Goal: Find specific page/section: Find specific page/section

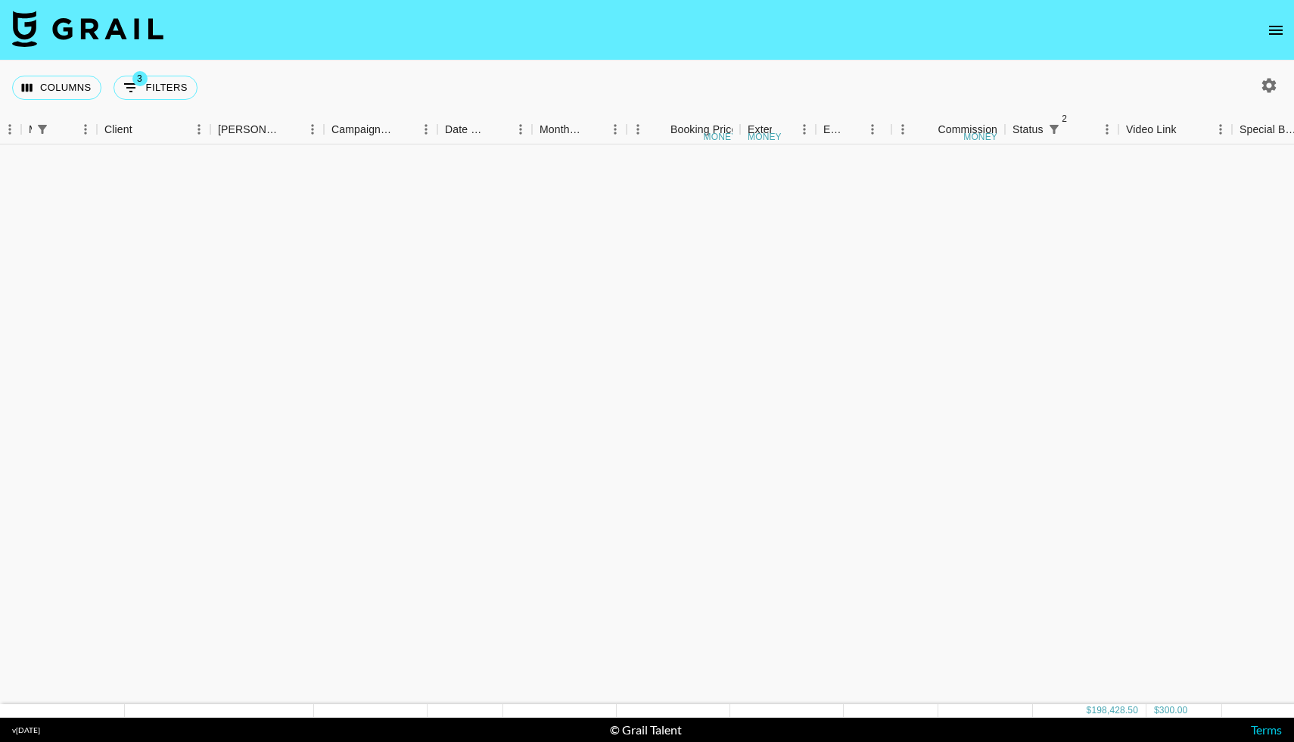
scroll to position [2159, 406]
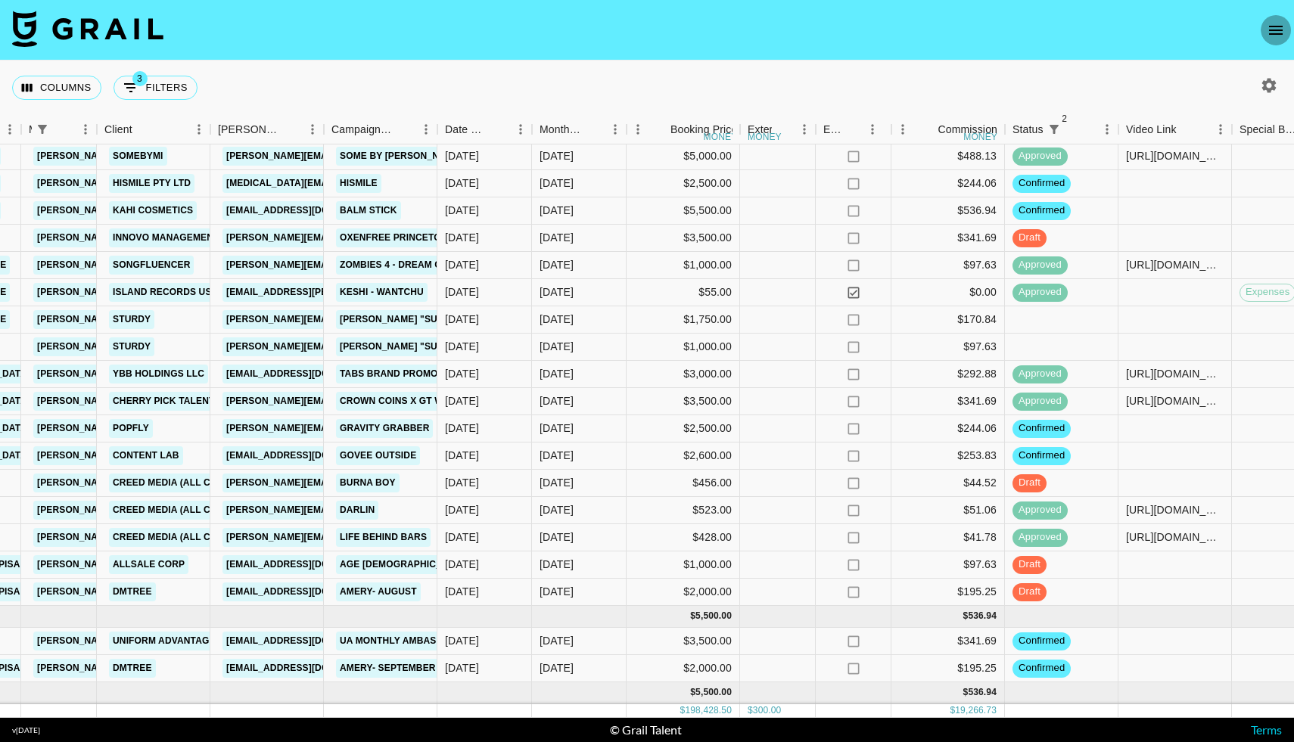
click at [1271, 32] on icon "open drawer" at bounding box center [1276, 30] width 18 height 18
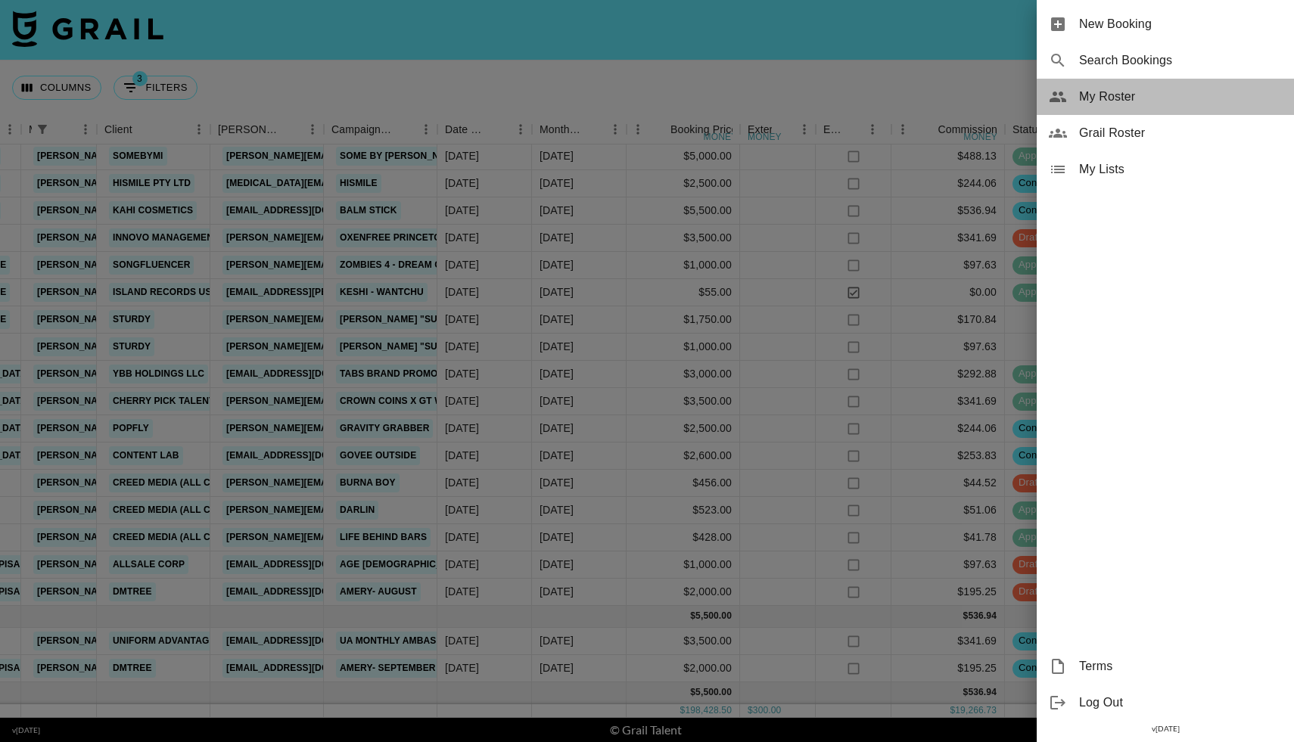
click at [1103, 95] on span "My Roster" at bounding box center [1180, 97] width 203 height 18
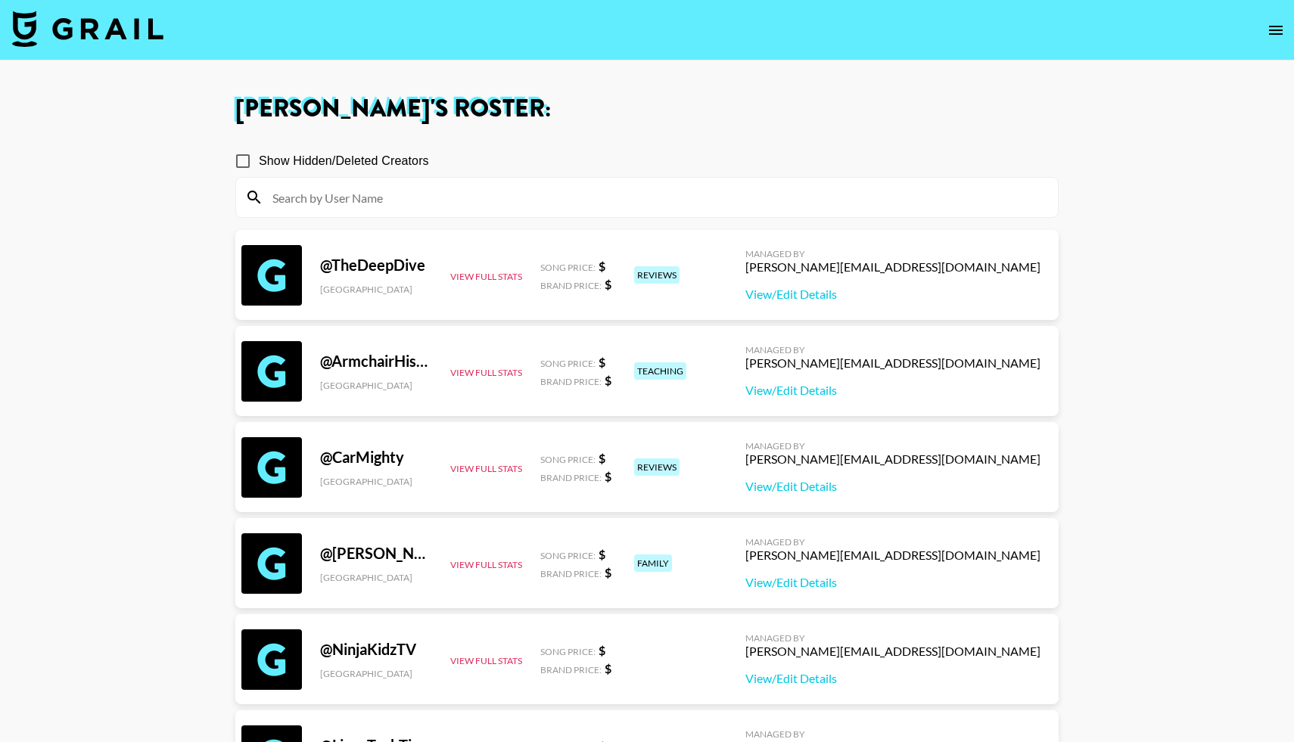
click at [669, 204] on input at bounding box center [655, 197] width 785 height 24
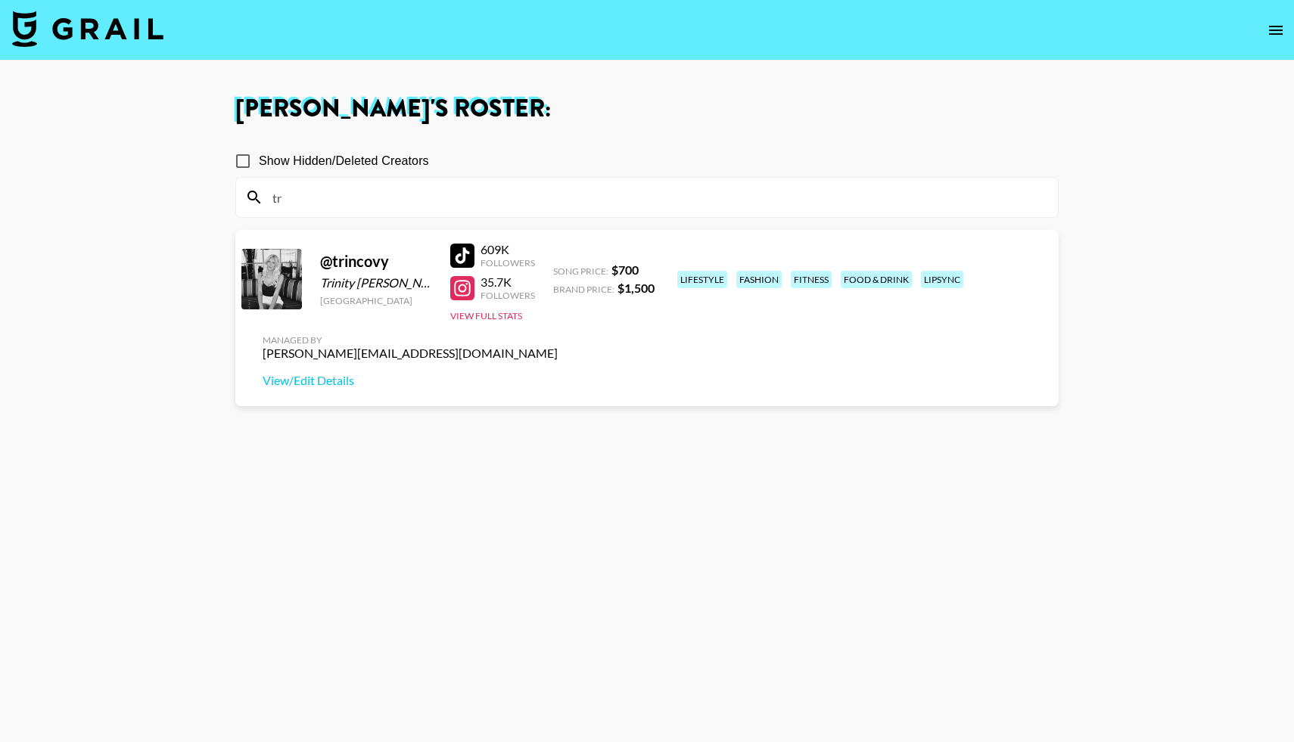
type input "t"
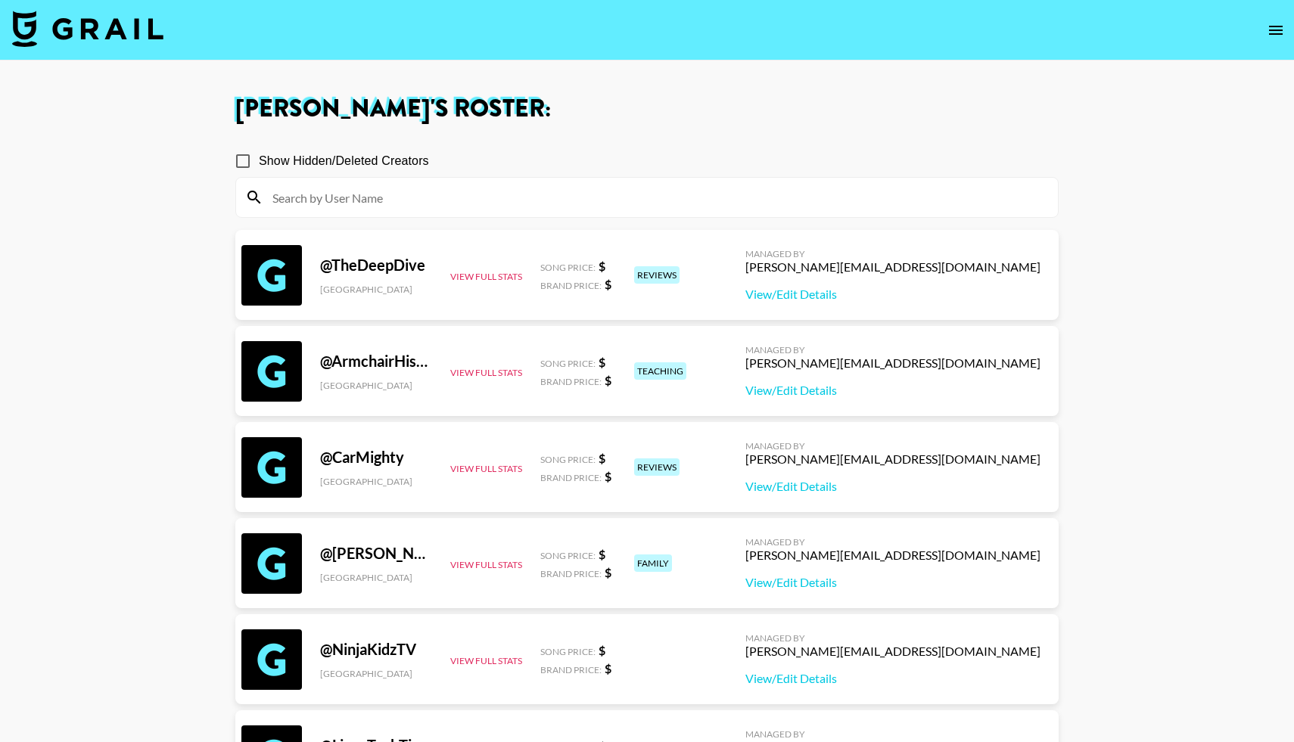
click at [1278, 32] on icon "open drawer" at bounding box center [1276, 30] width 18 height 18
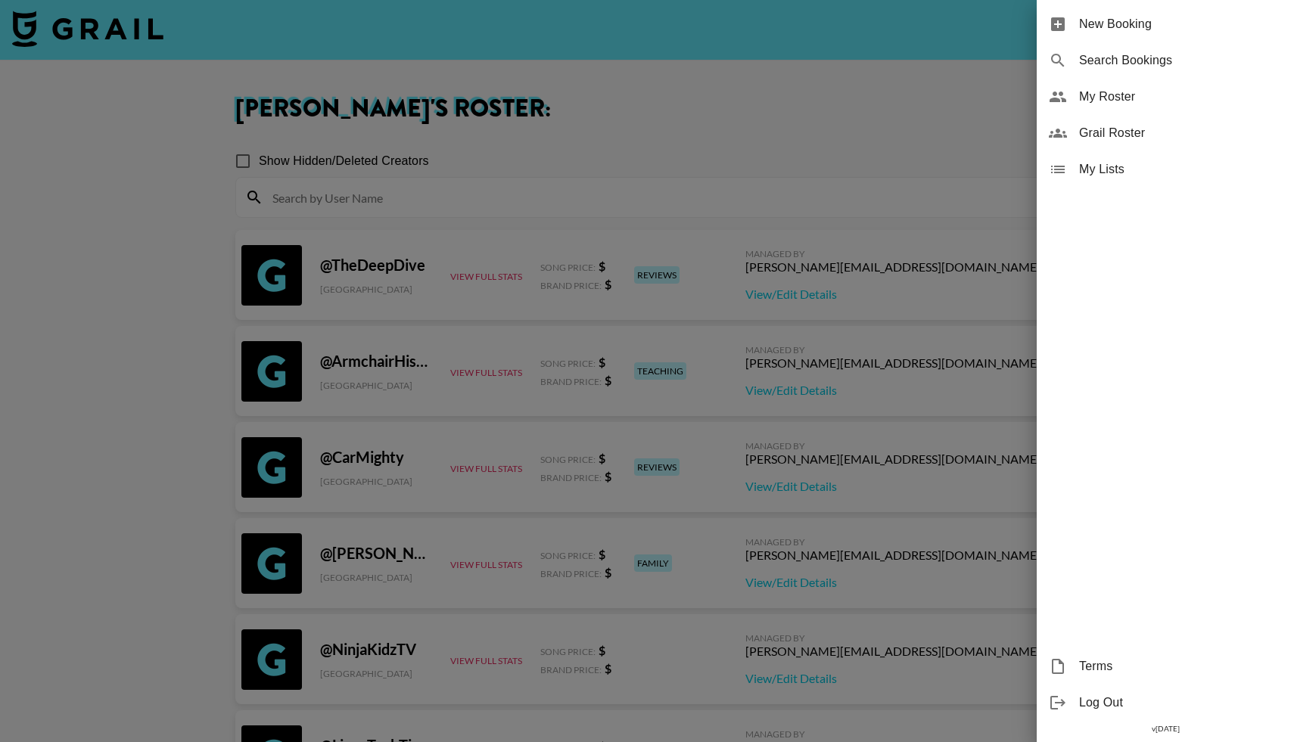
click at [1074, 133] on div "Grail Roster" at bounding box center [1165, 133] width 257 height 36
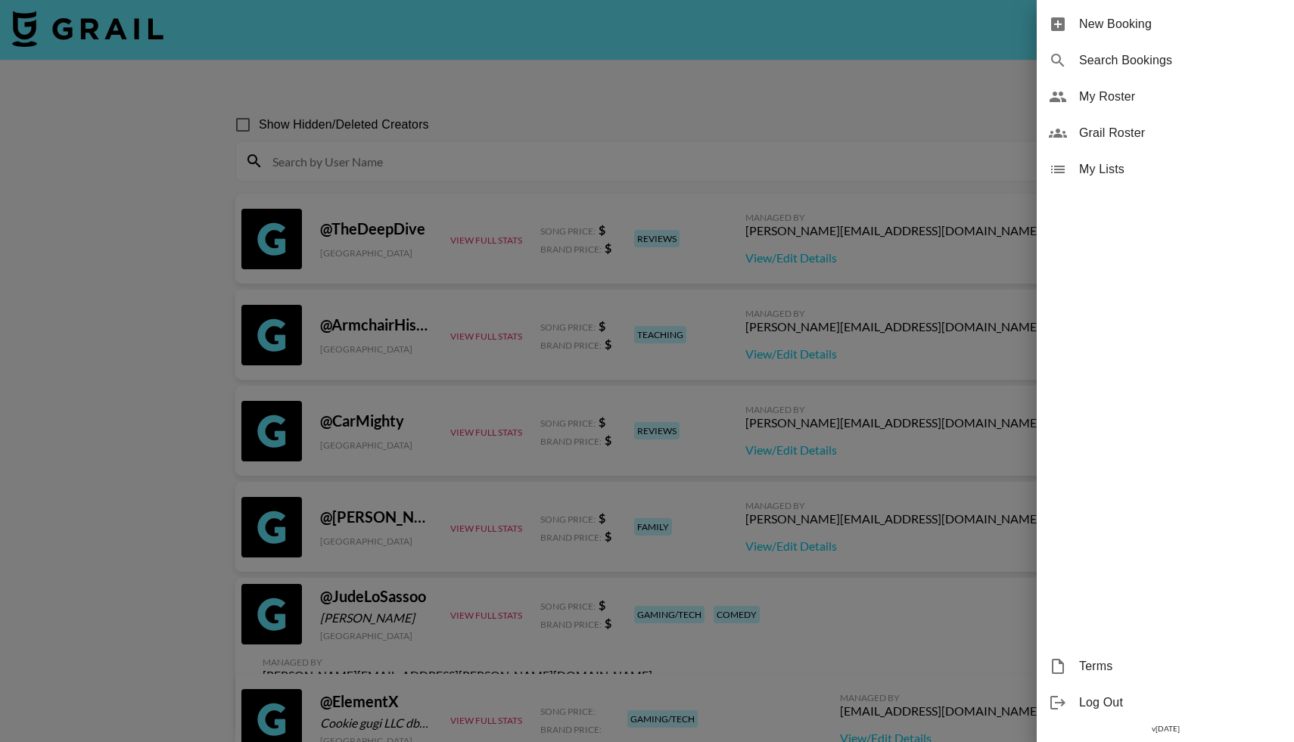
click at [629, 169] on div at bounding box center [647, 371] width 1294 height 742
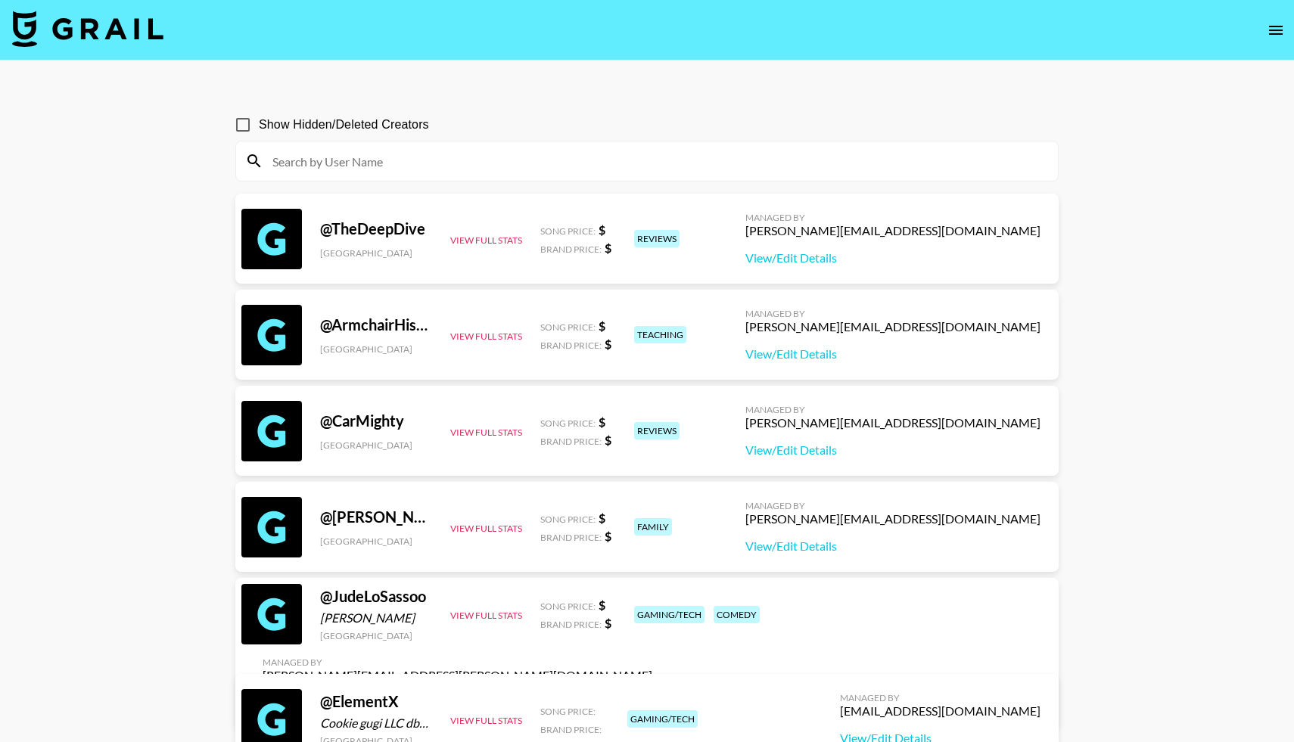
click at [631, 167] on input at bounding box center [655, 161] width 785 height 24
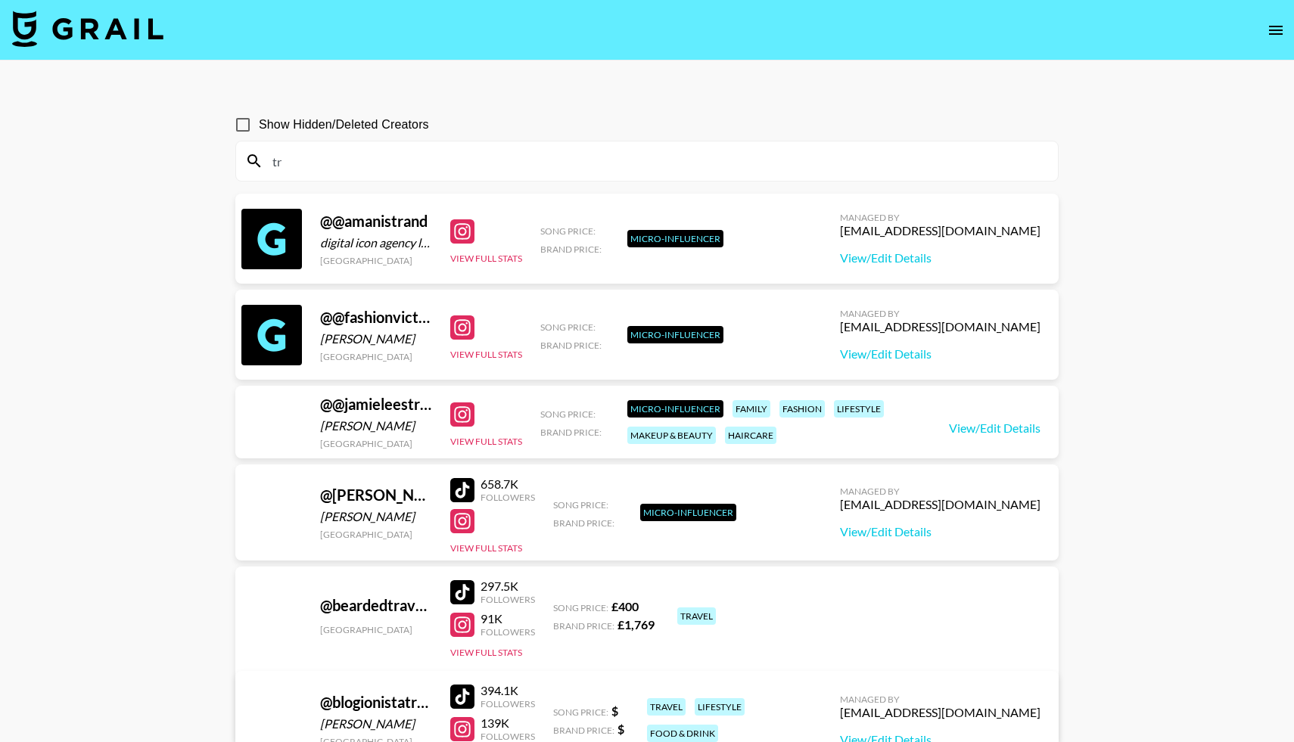
type input "t"
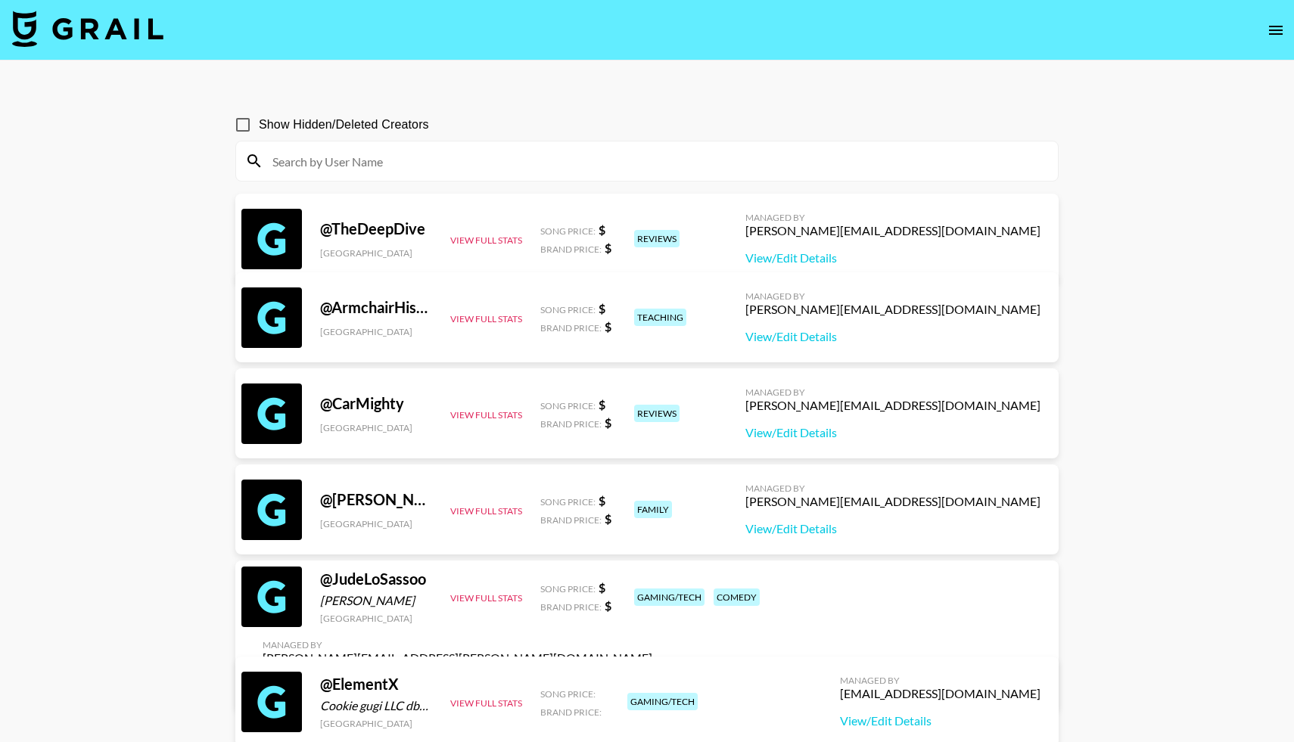
click at [105, 39] on img at bounding box center [87, 29] width 151 height 36
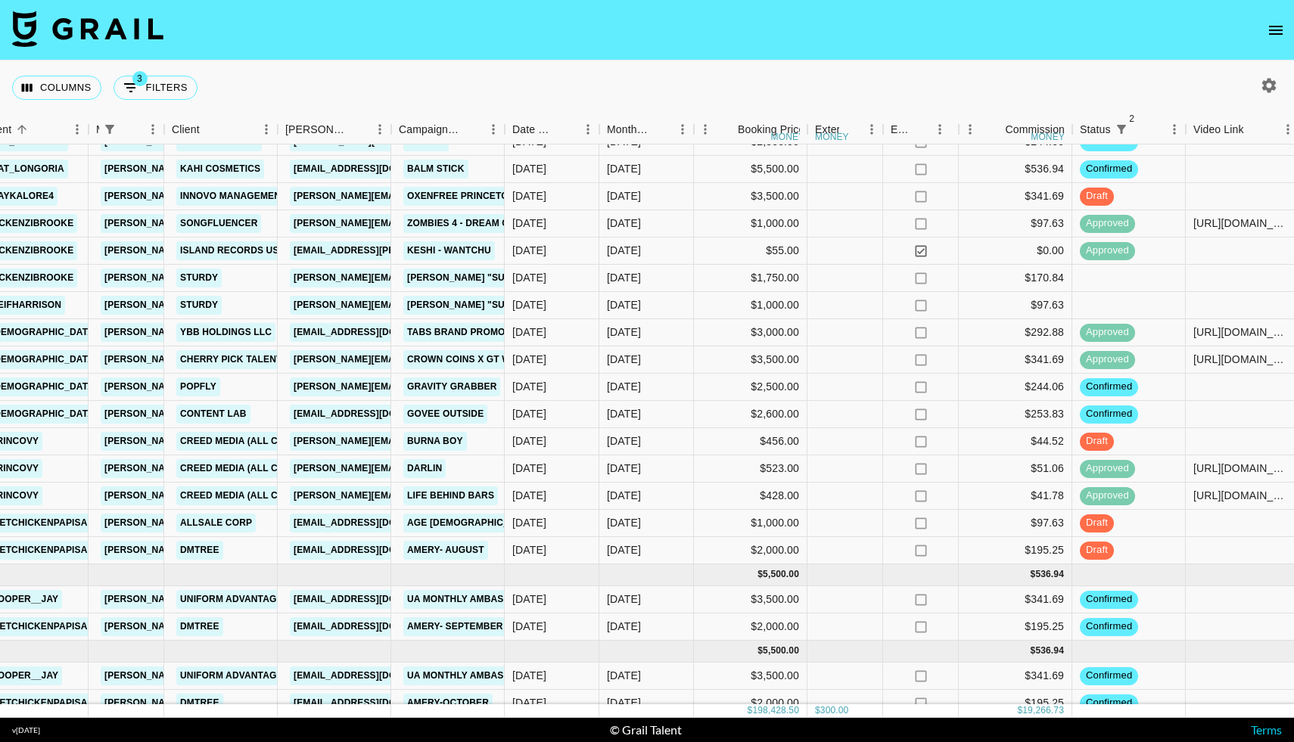
scroll to position [2206, 339]
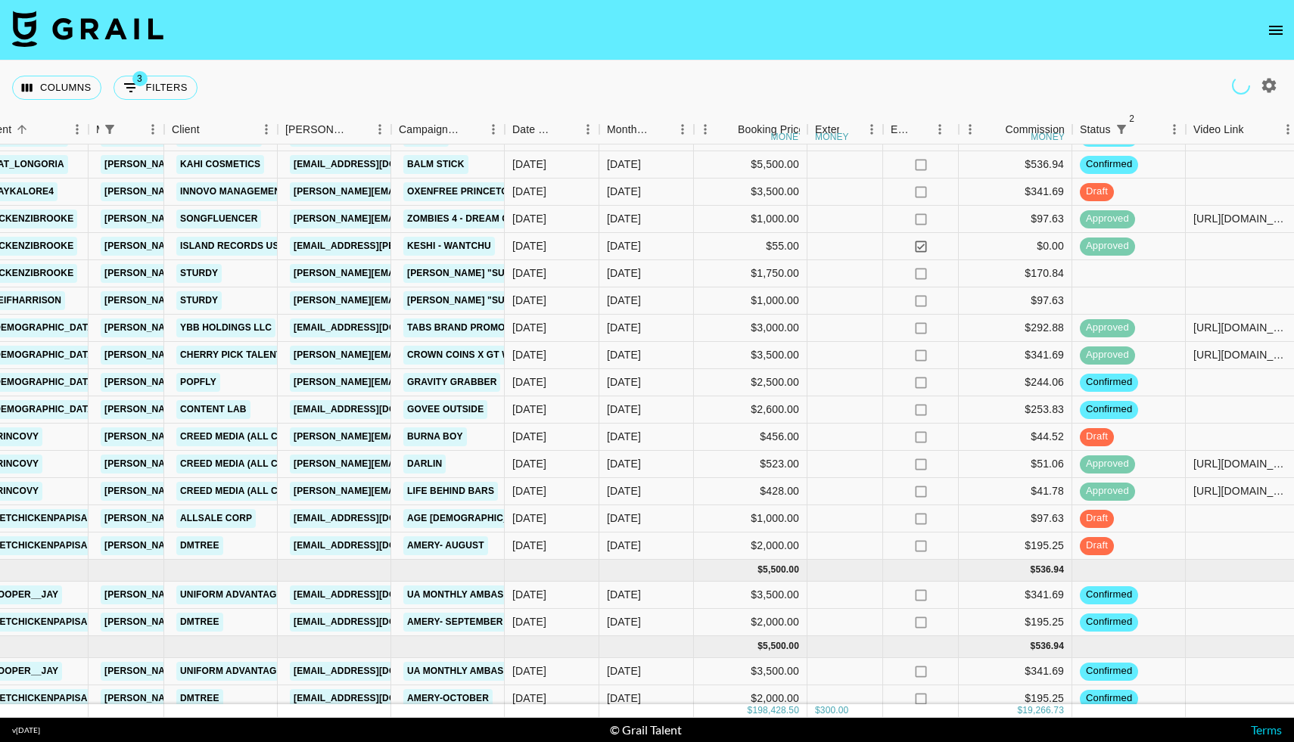
click at [1279, 36] on icon "open drawer" at bounding box center [1276, 30] width 18 height 18
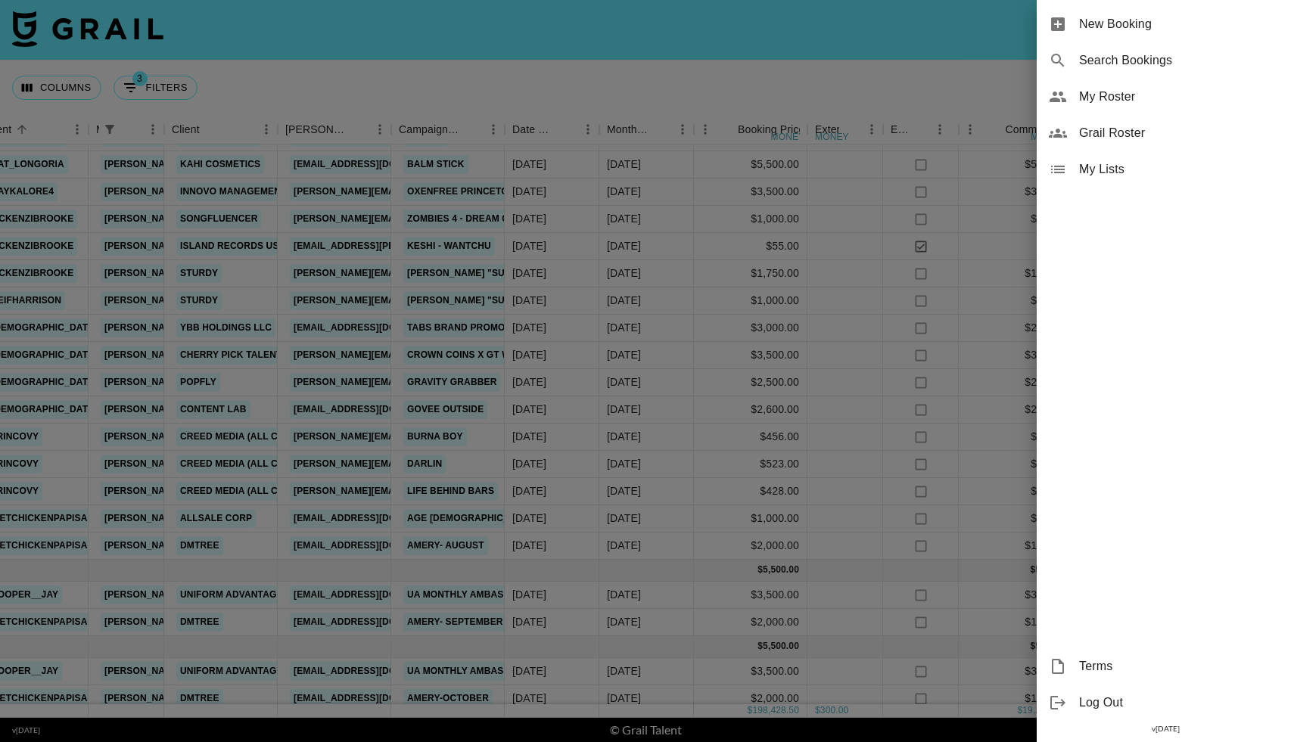
click at [1108, 134] on span "Grail Roster" at bounding box center [1180, 133] width 203 height 18
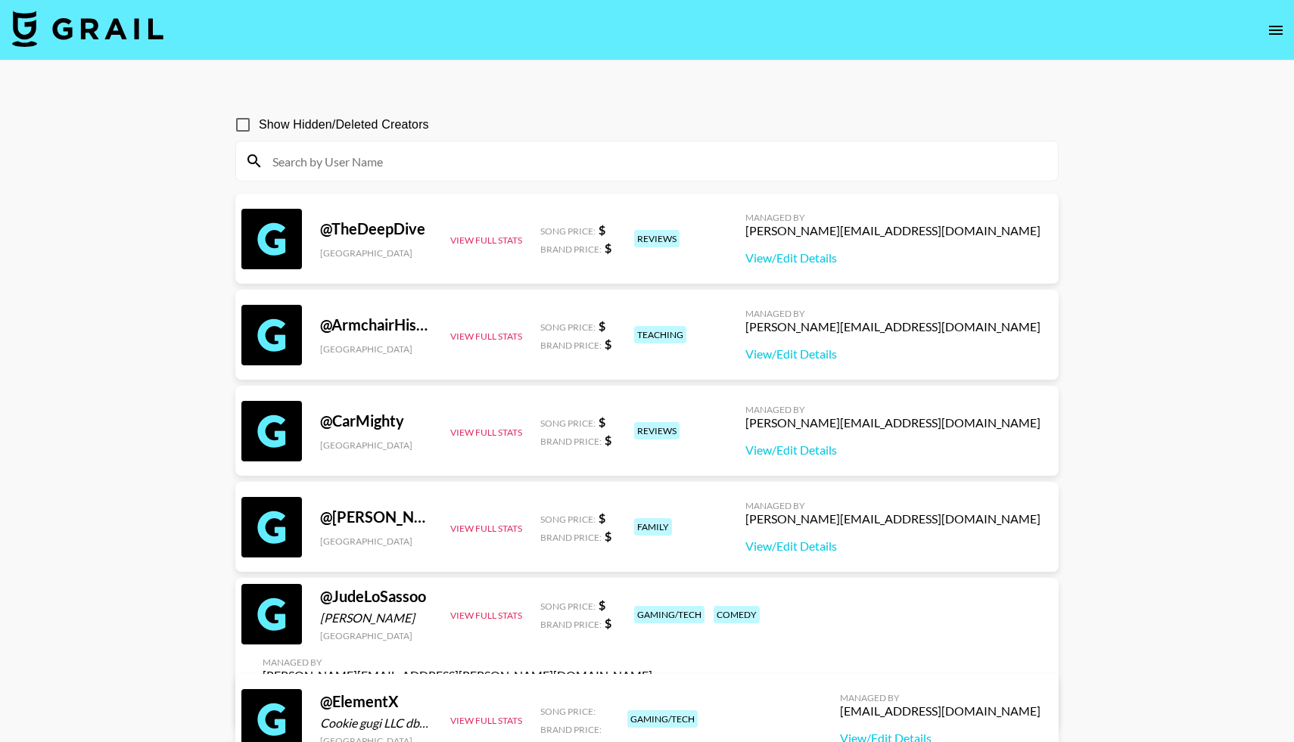
click at [471, 164] on input at bounding box center [655, 161] width 785 height 24
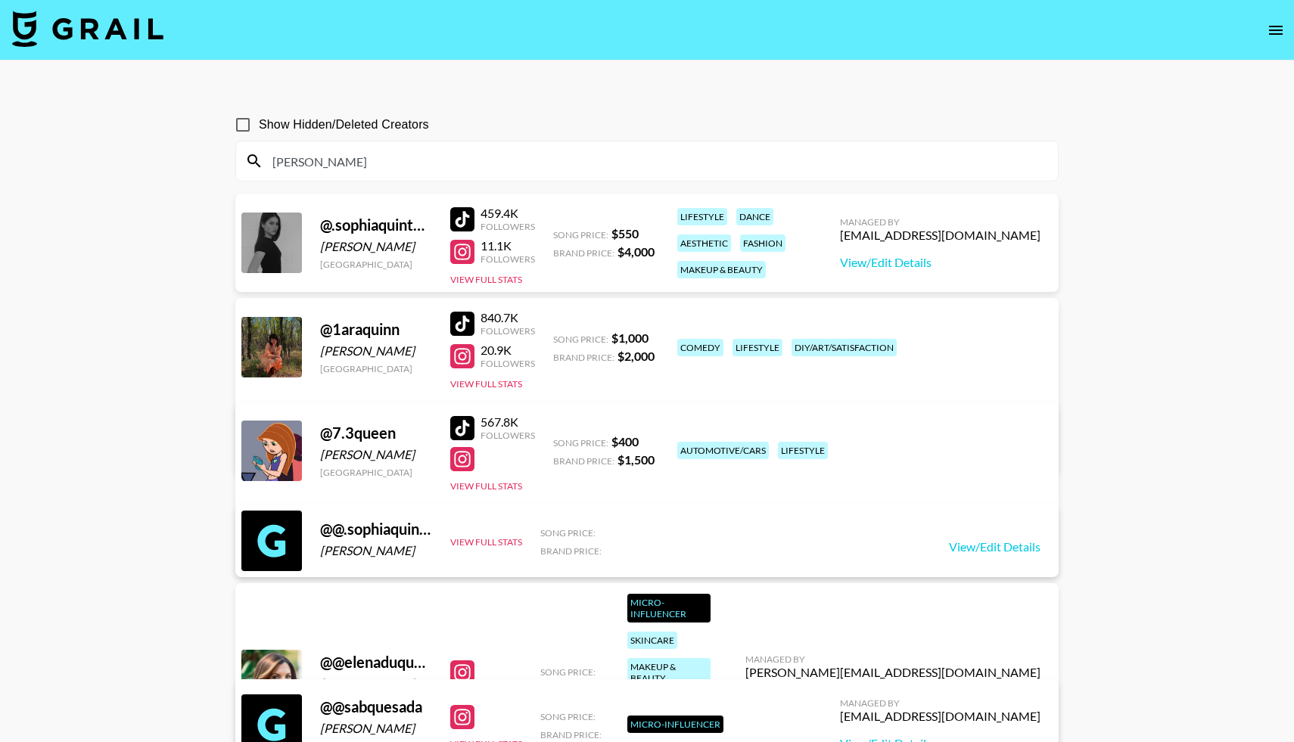
click at [340, 165] on input "[PERSON_NAME]" at bounding box center [655, 161] width 785 height 24
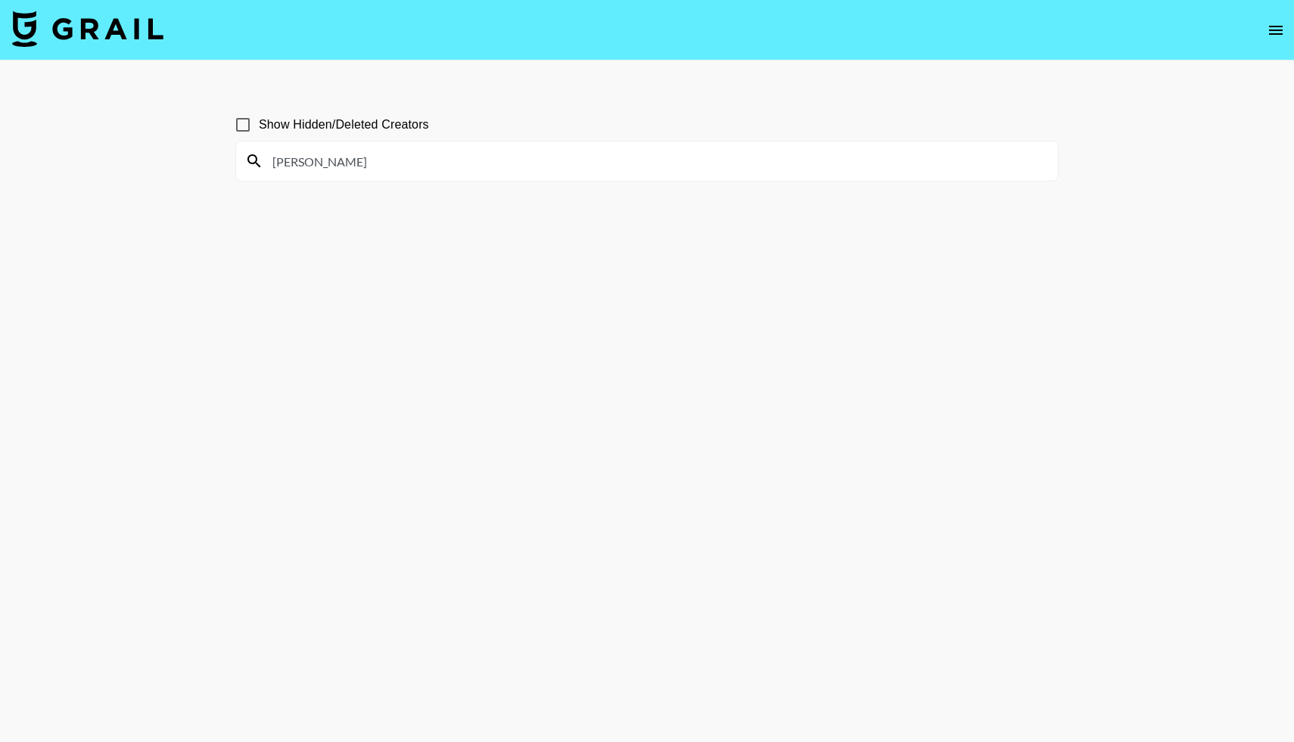
scroll to position [73, 0]
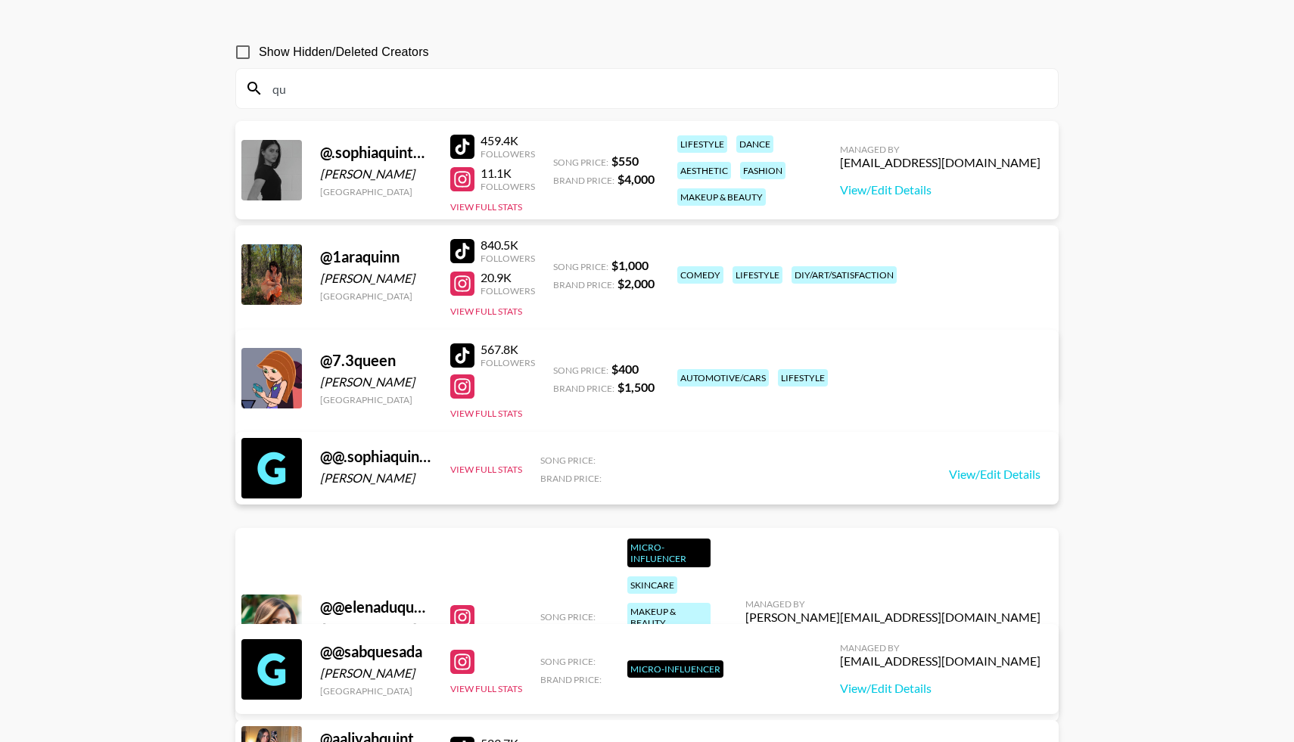
type input "q"
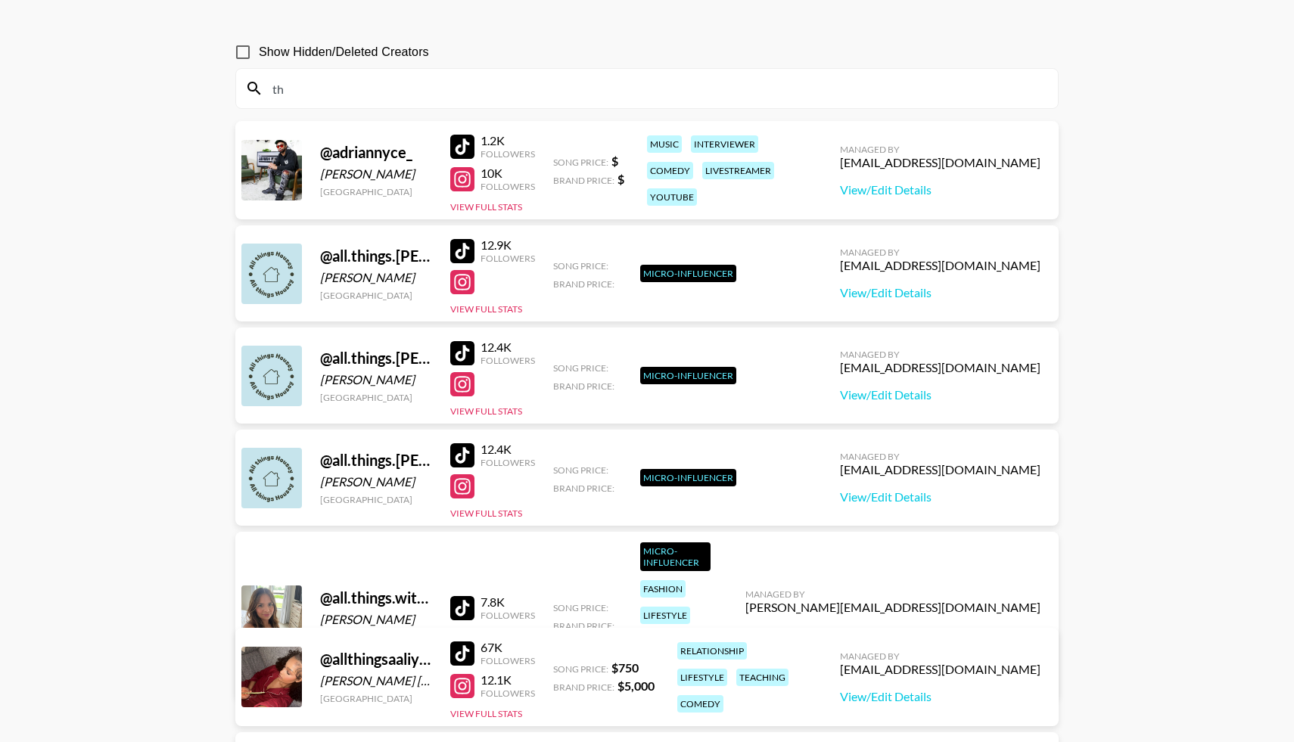
type input "t"
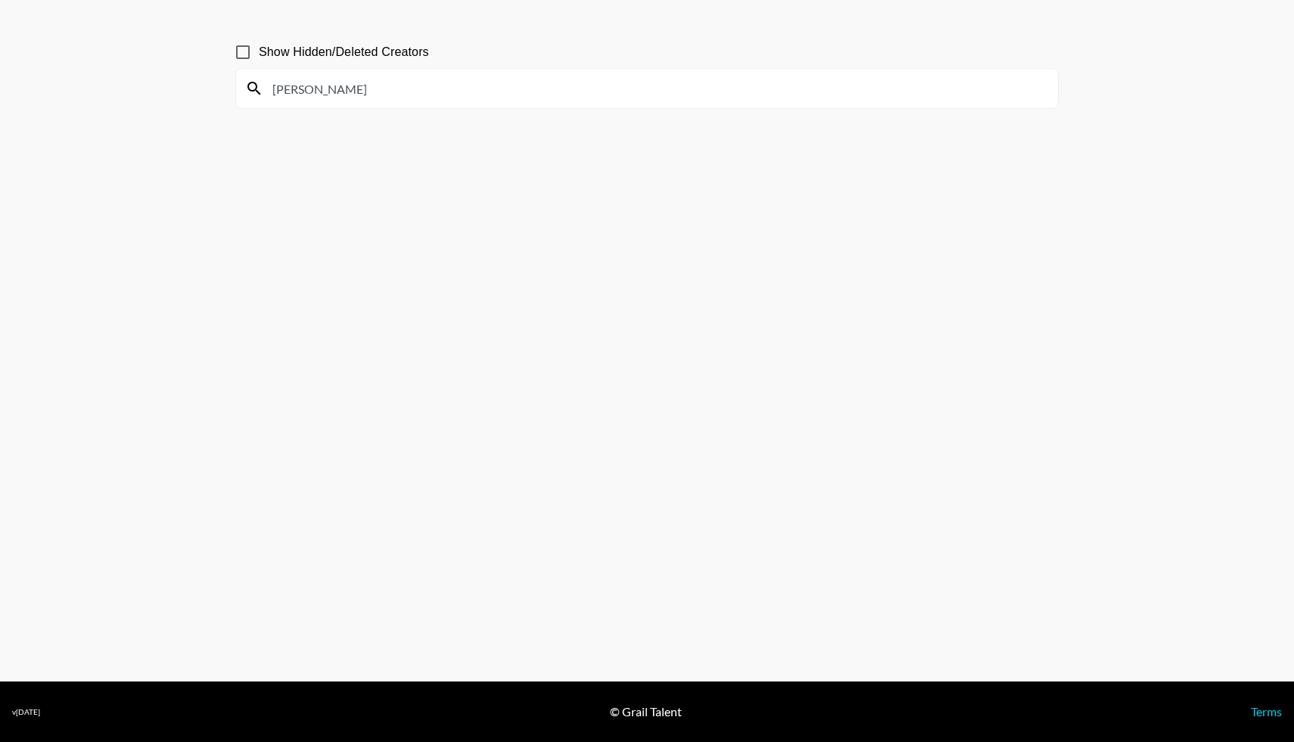
scroll to position [81, 0]
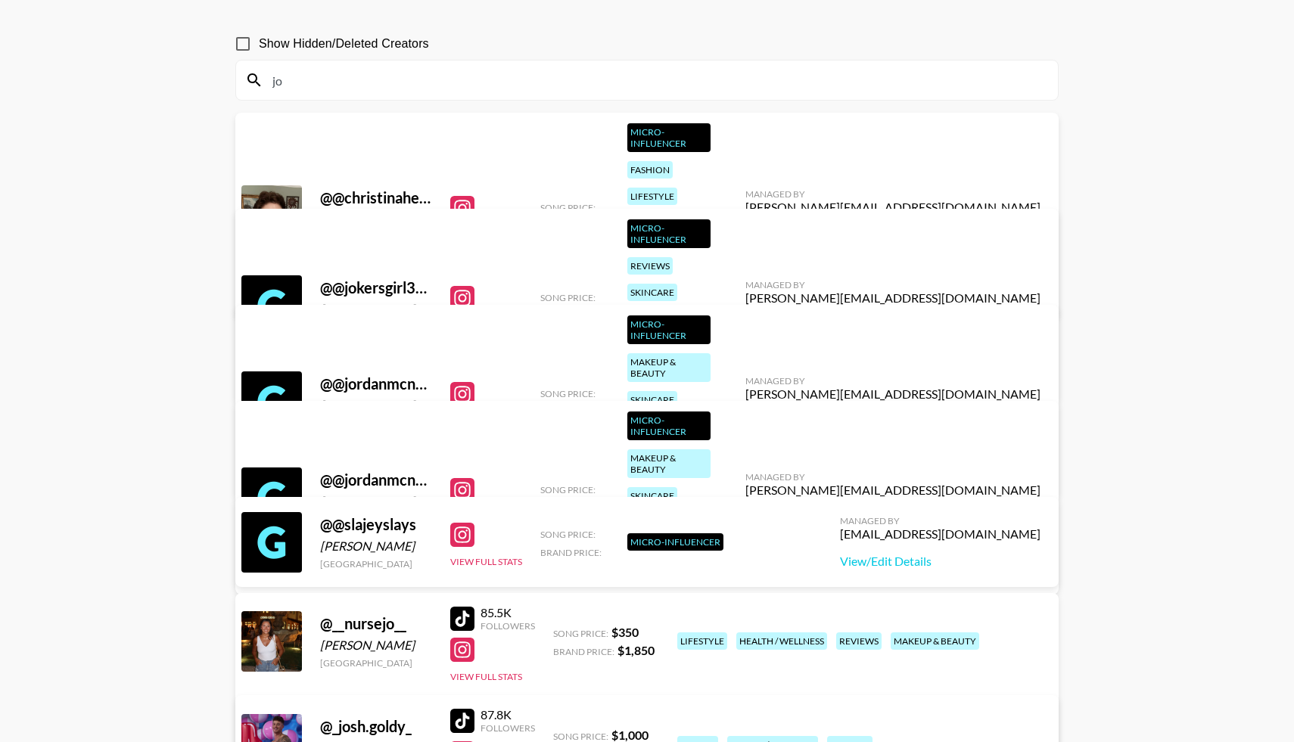
type input "j"
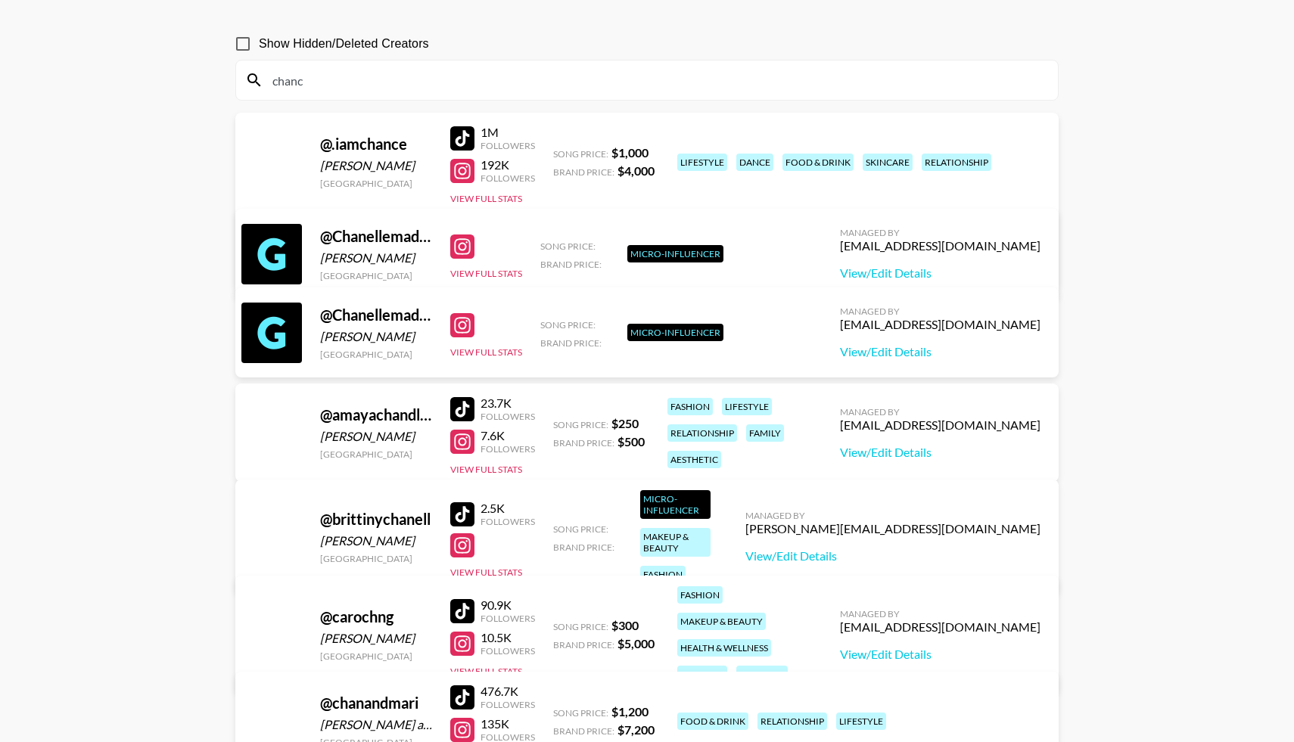
scroll to position [73, 0]
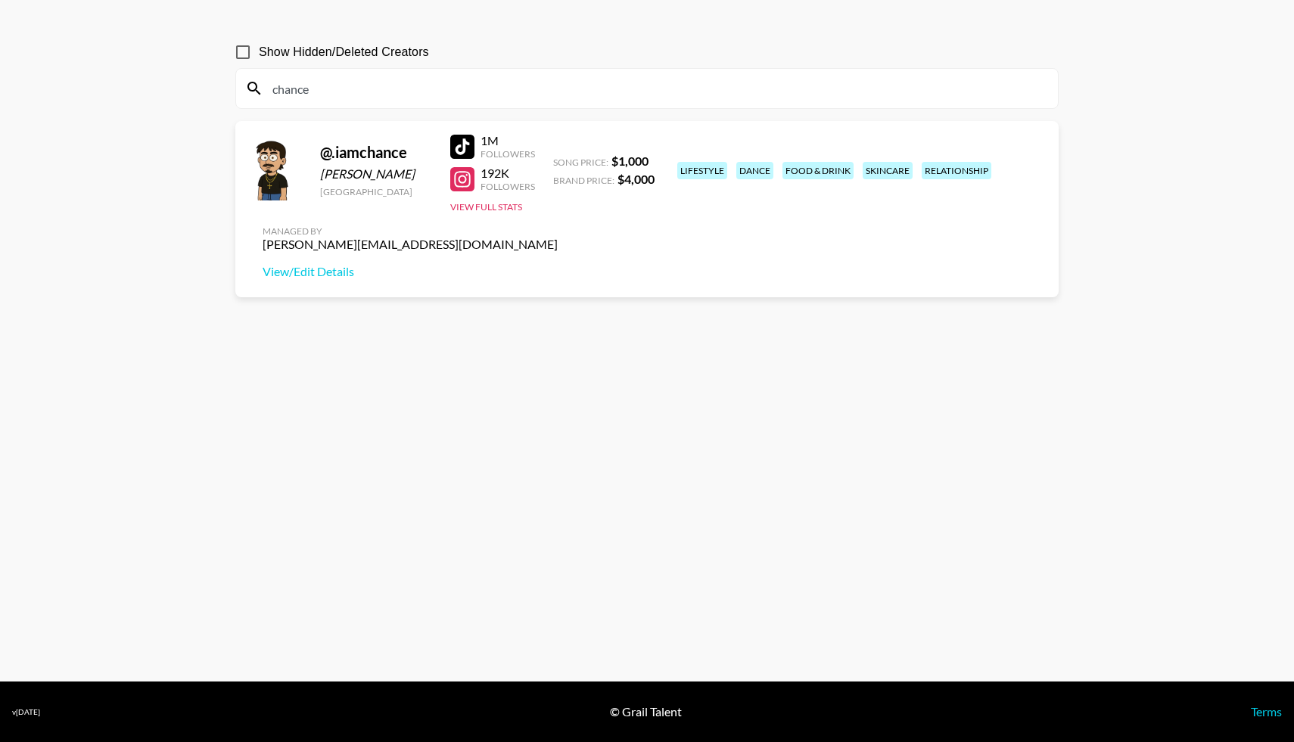
drag, startPoint x: 339, startPoint y: 93, endPoint x: 250, endPoint y: 61, distance: 94.3
click at [235, 86] on section "chance" at bounding box center [646, 88] width 823 height 41
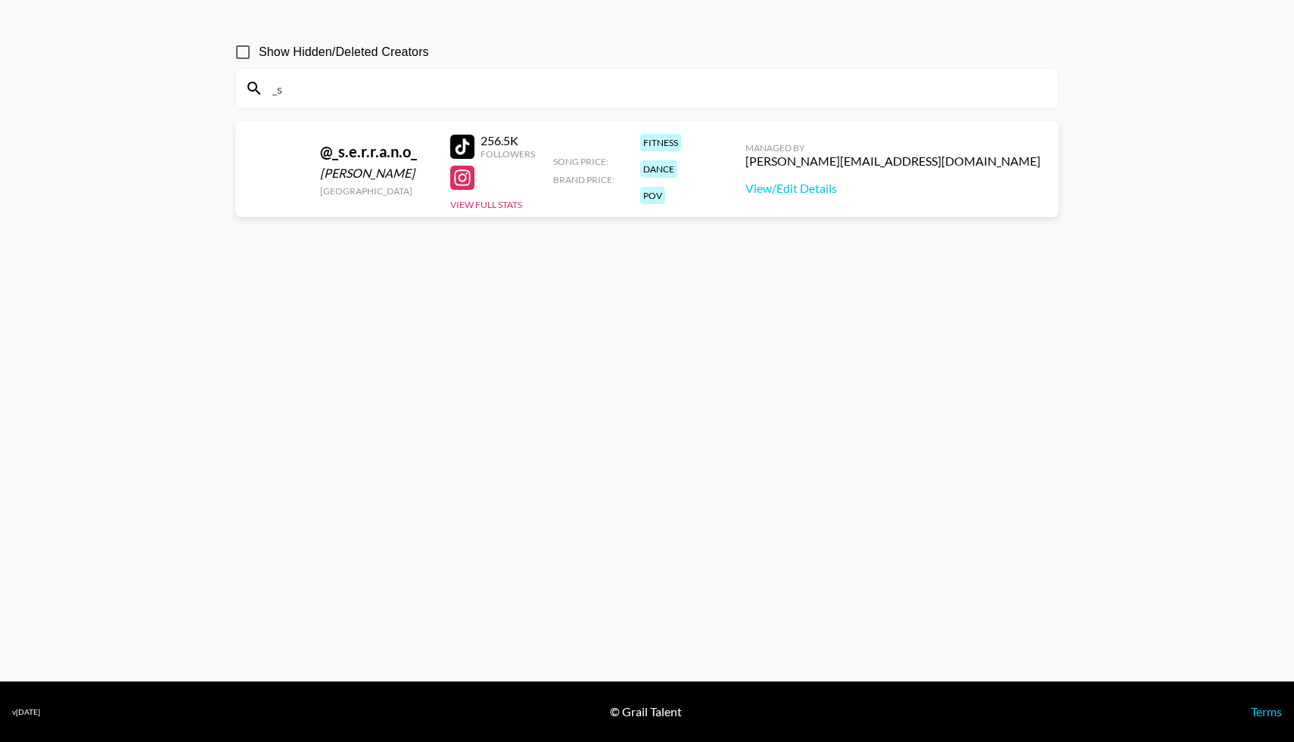
scroll to position [81, 0]
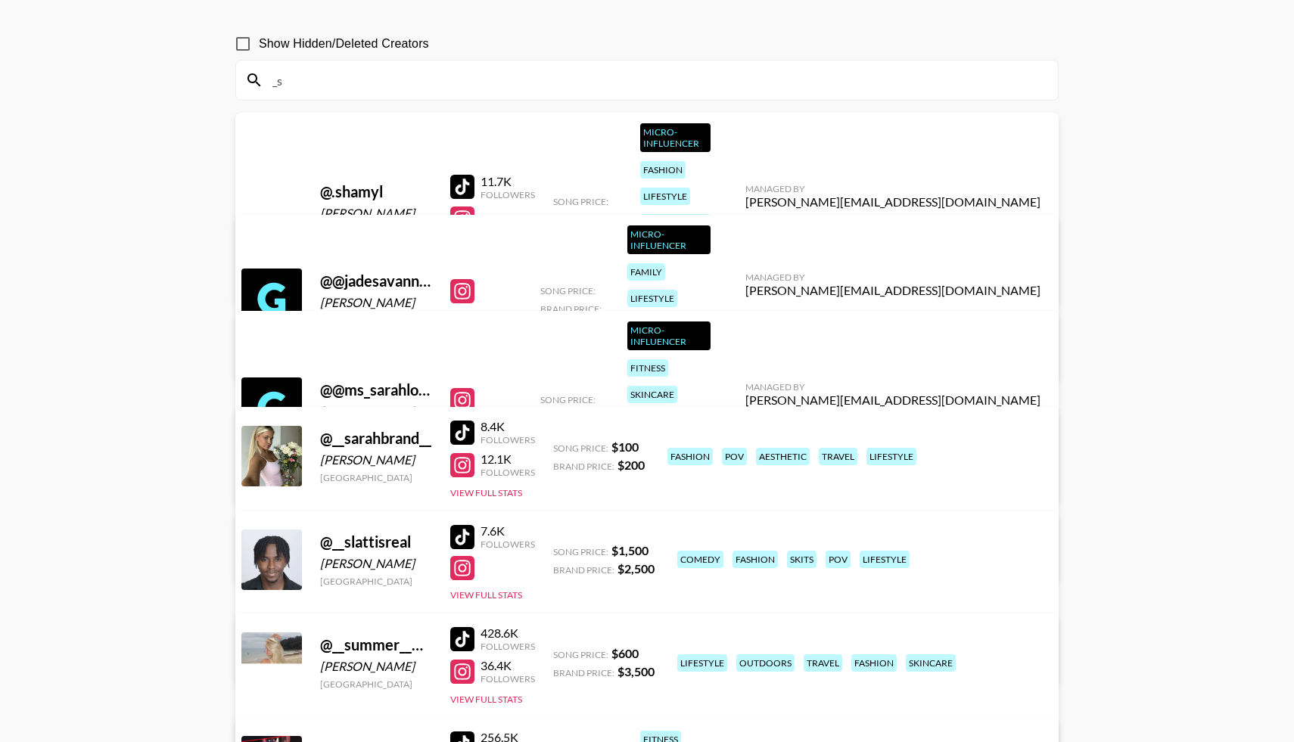
type input "_"
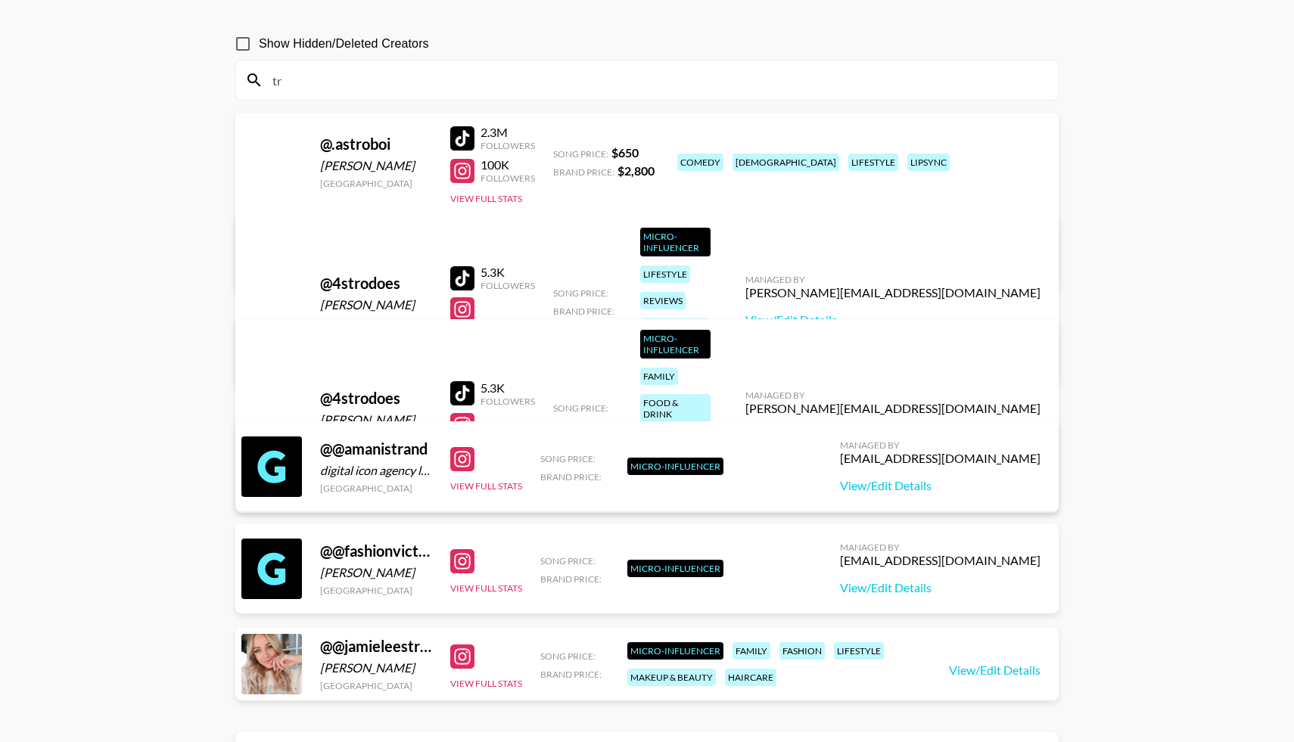
type input "t"
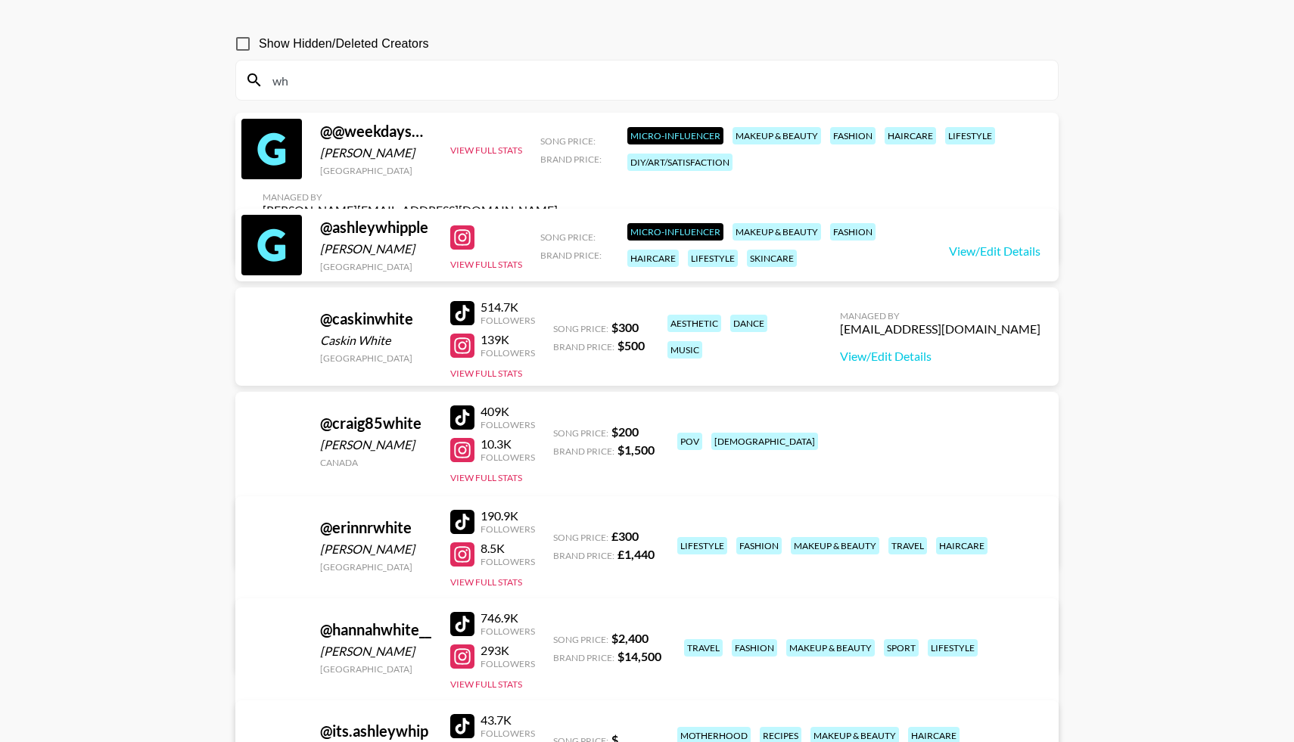
type input "w"
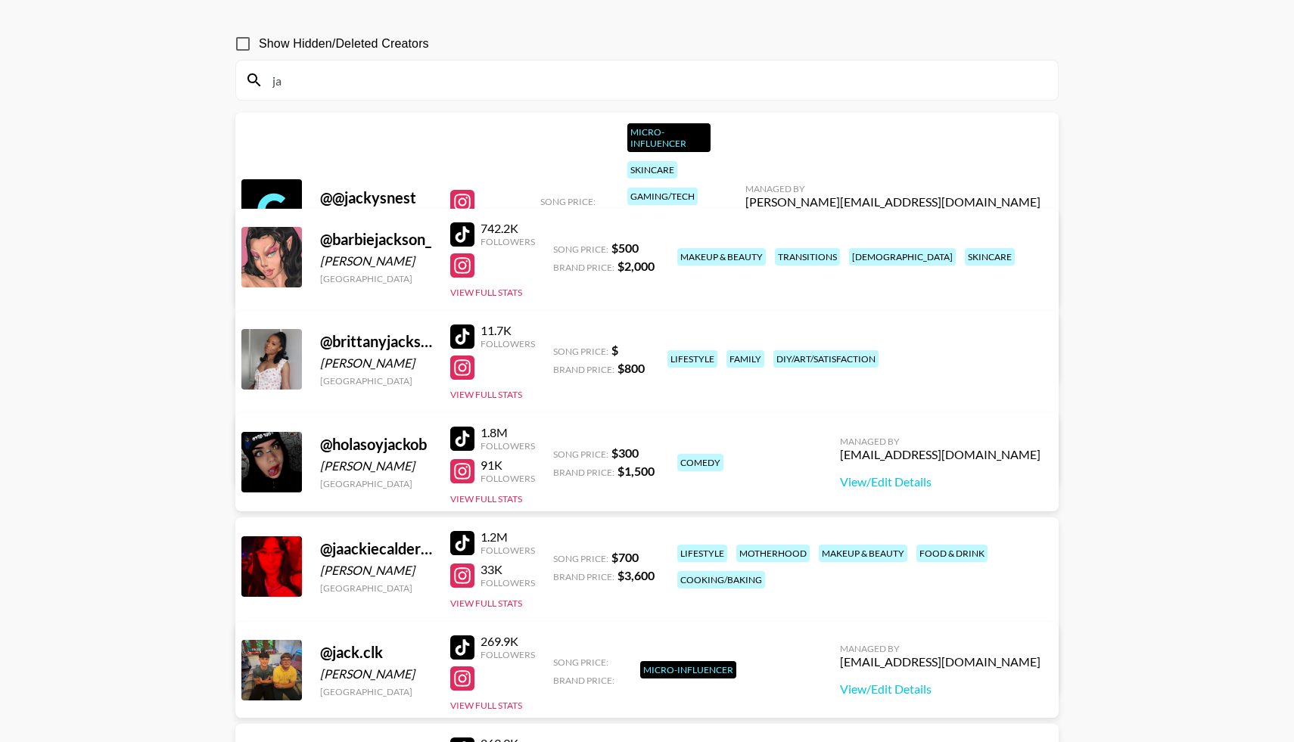
type input "j"
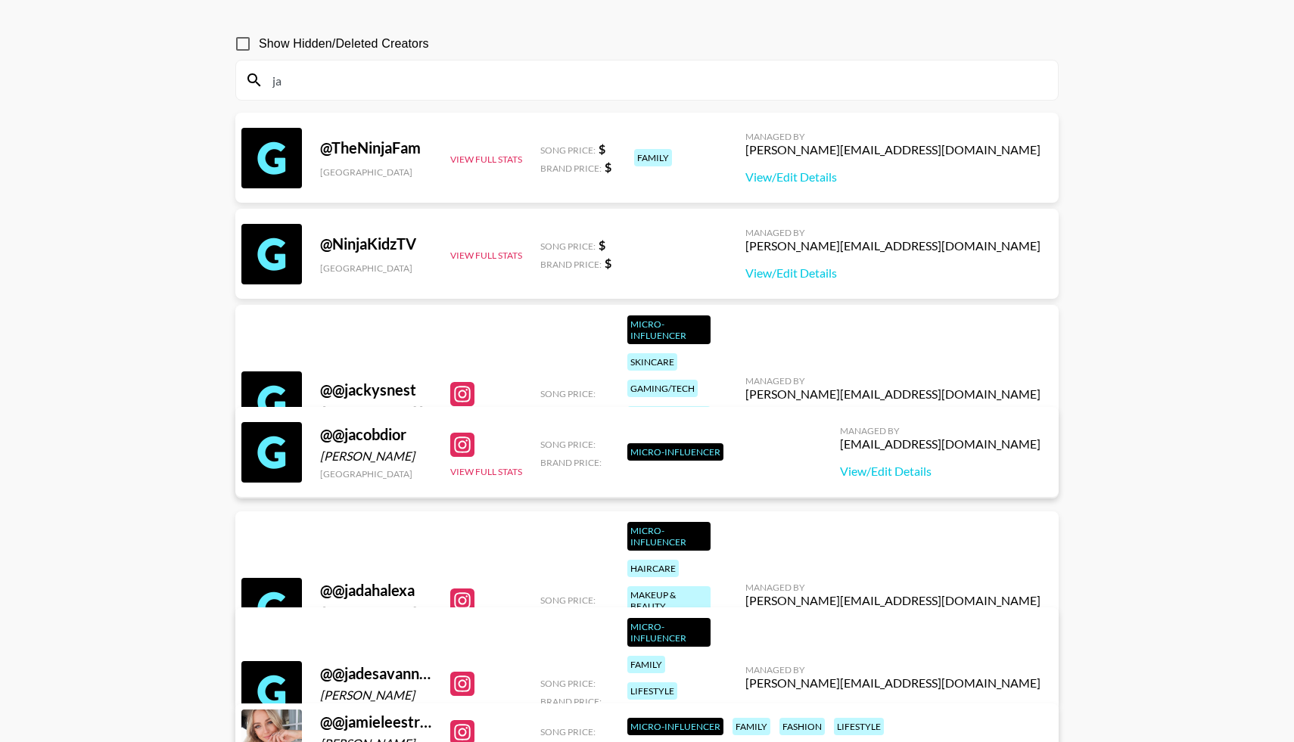
type input "j"
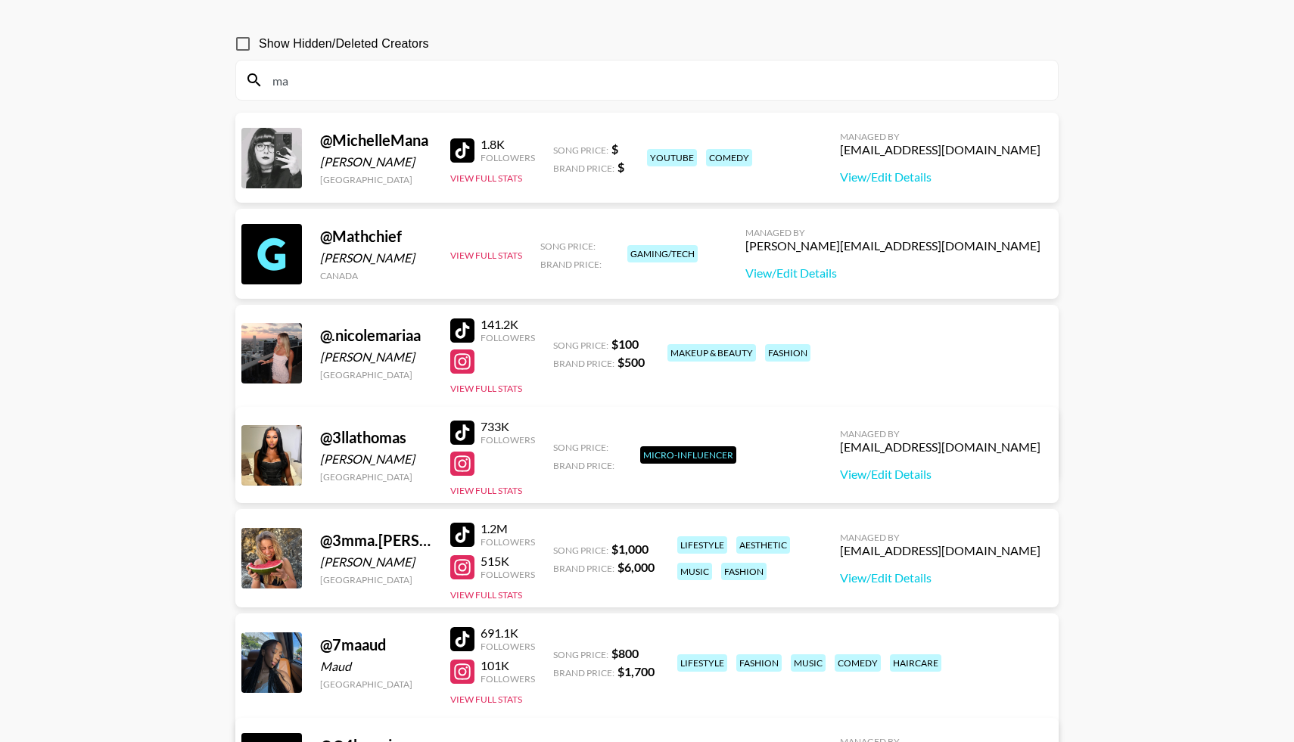
type input "m"
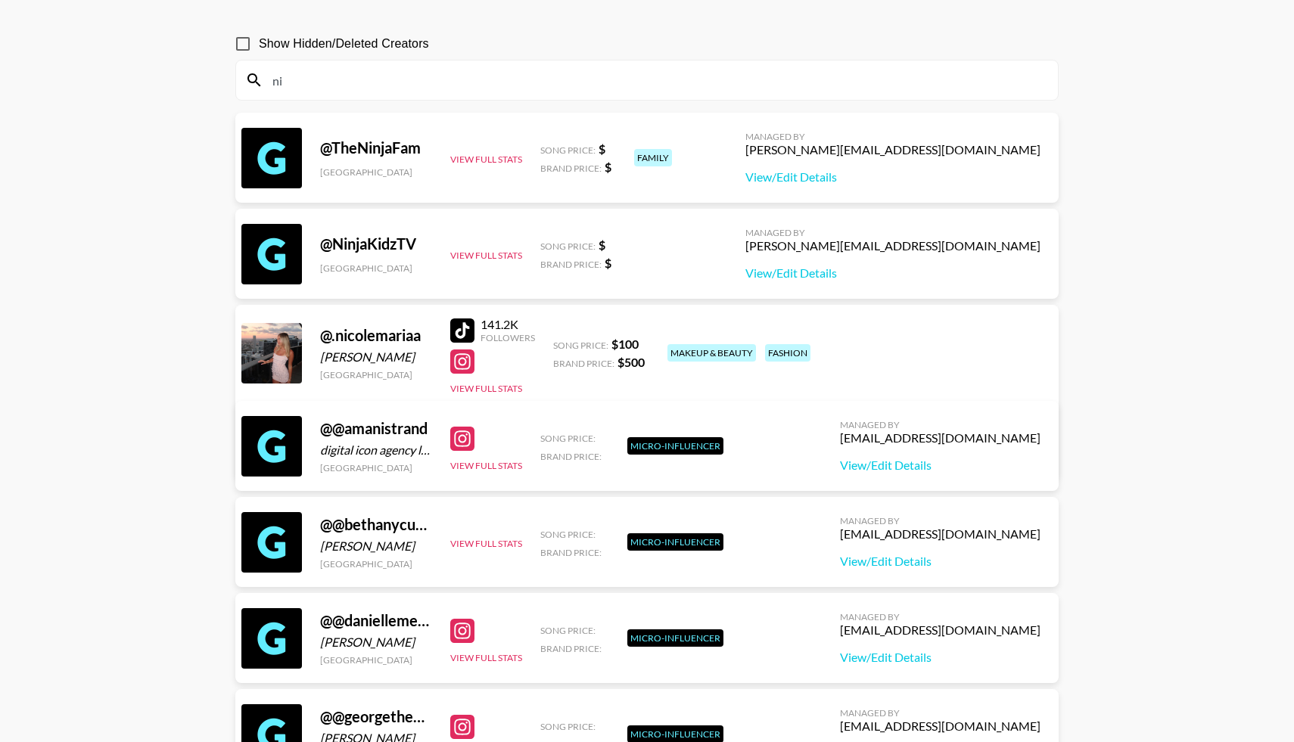
type input "n"
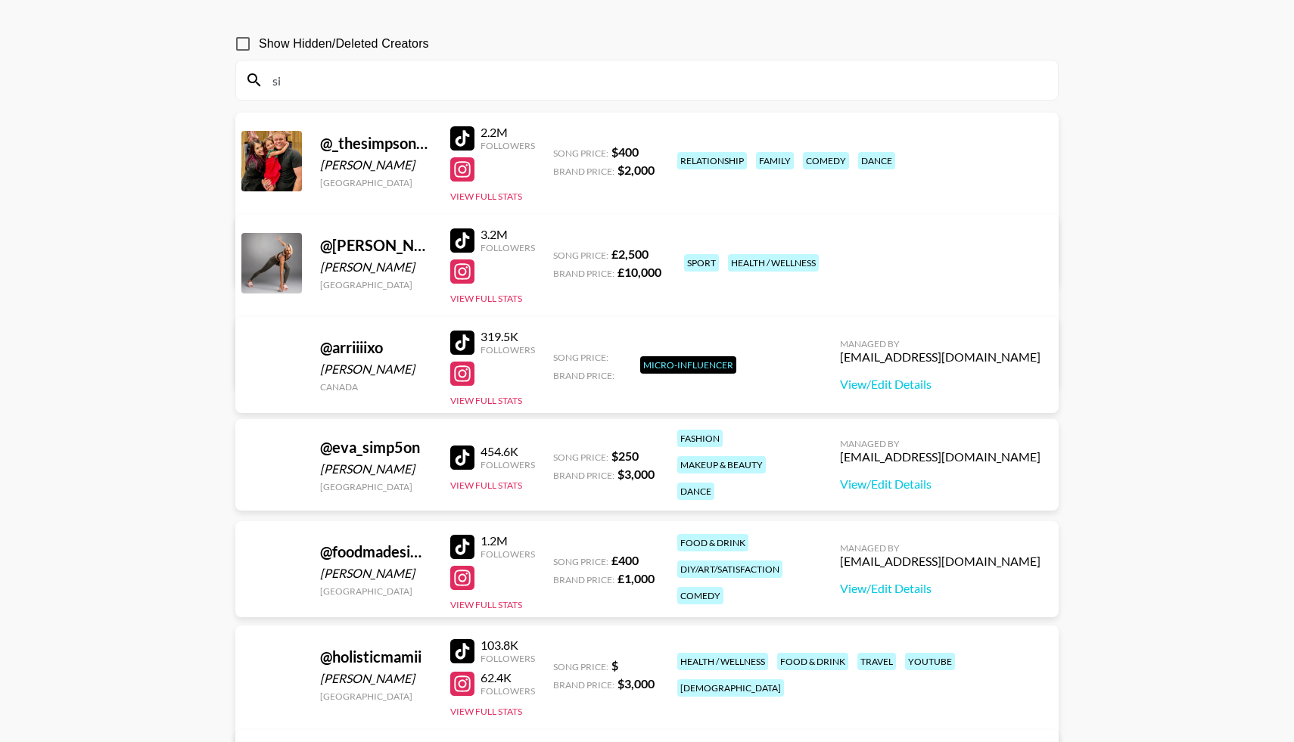
type input "s"
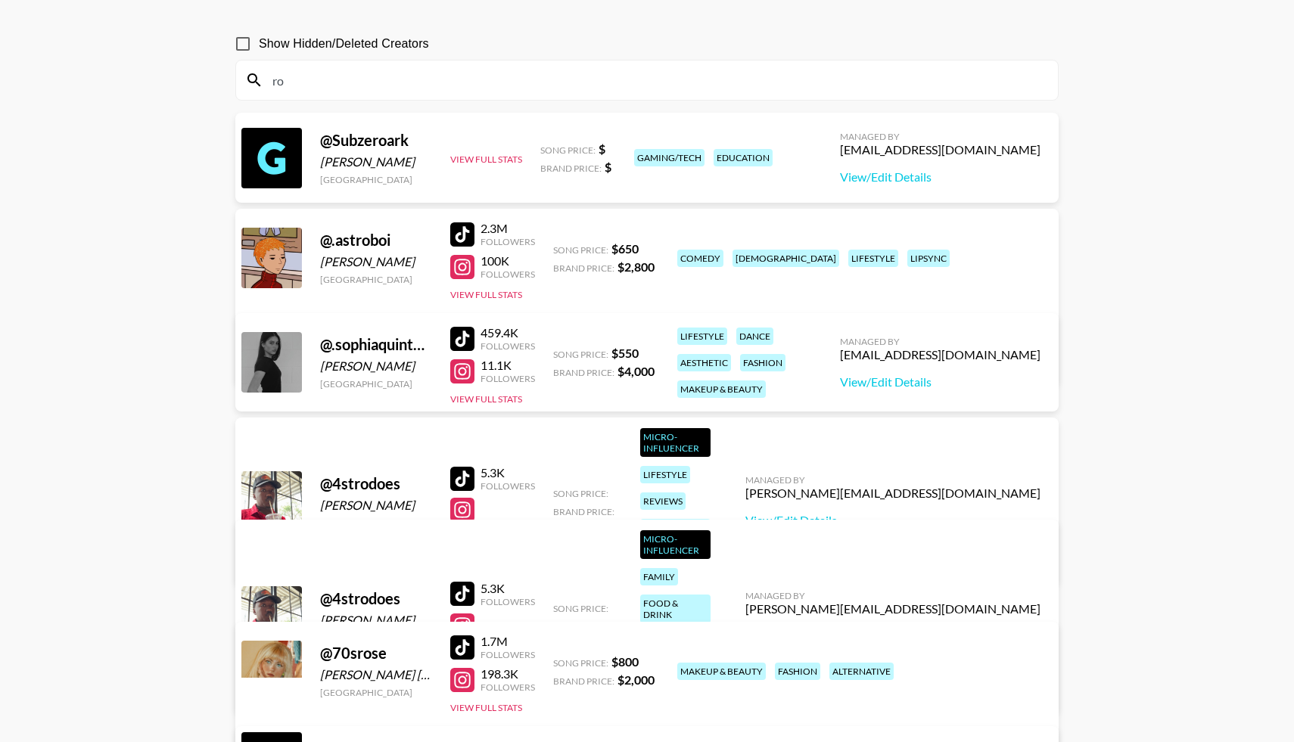
type input "r"
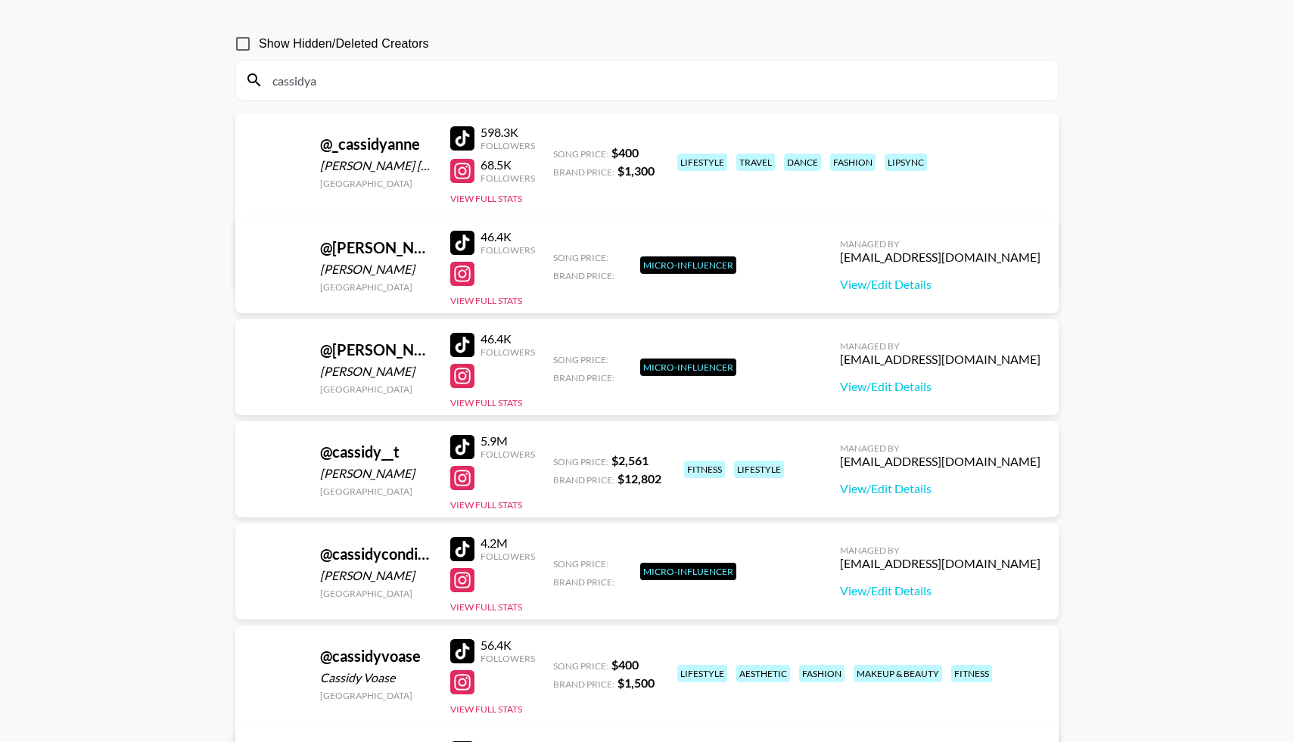
scroll to position [73, 0]
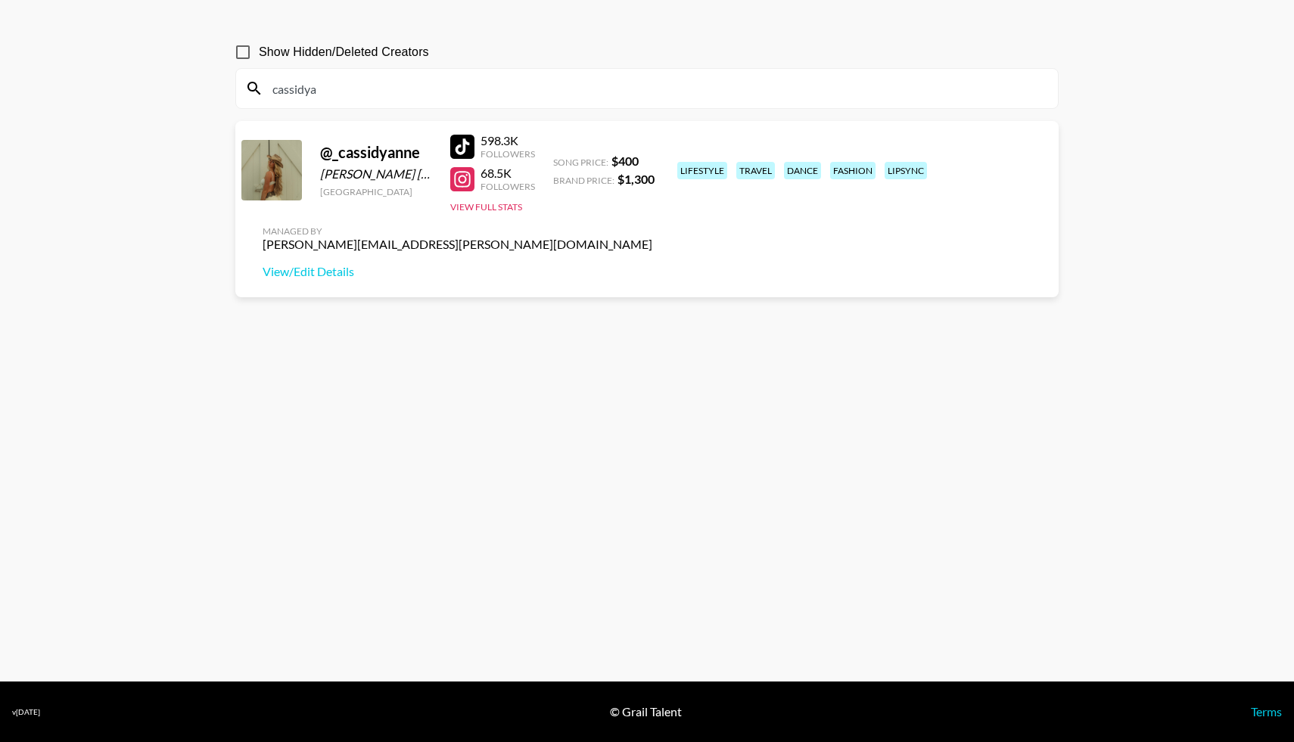
click at [462, 145] on div at bounding box center [462, 147] width 24 height 24
drag, startPoint x: 325, startPoint y: 91, endPoint x: 249, endPoint y: 84, distance: 76.7
click at [249, 84] on div "cassidya" at bounding box center [647, 88] width 822 height 39
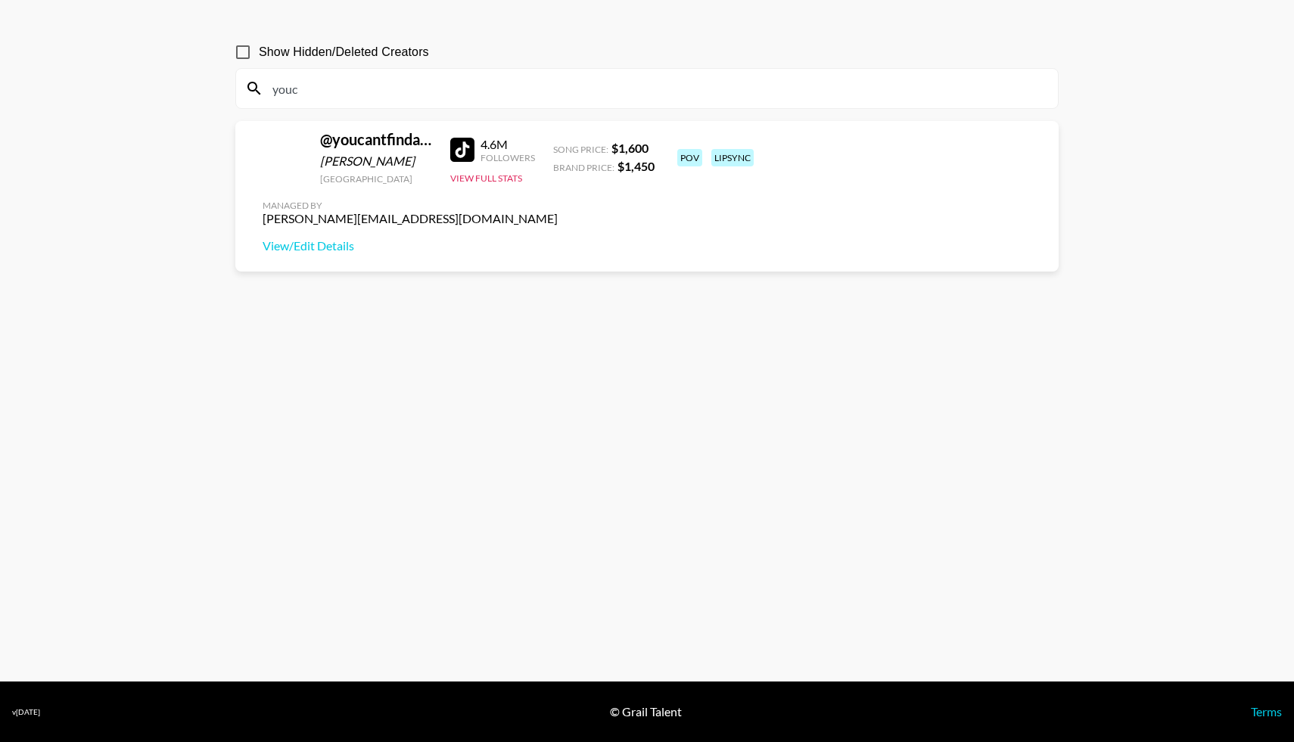
type input "youca"
drag, startPoint x: 303, startPoint y: 82, endPoint x: 249, endPoint y: 80, distance: 54.5
click at [249, 81] on div "youca" at bounding box center [647, 88] width 822 height 39
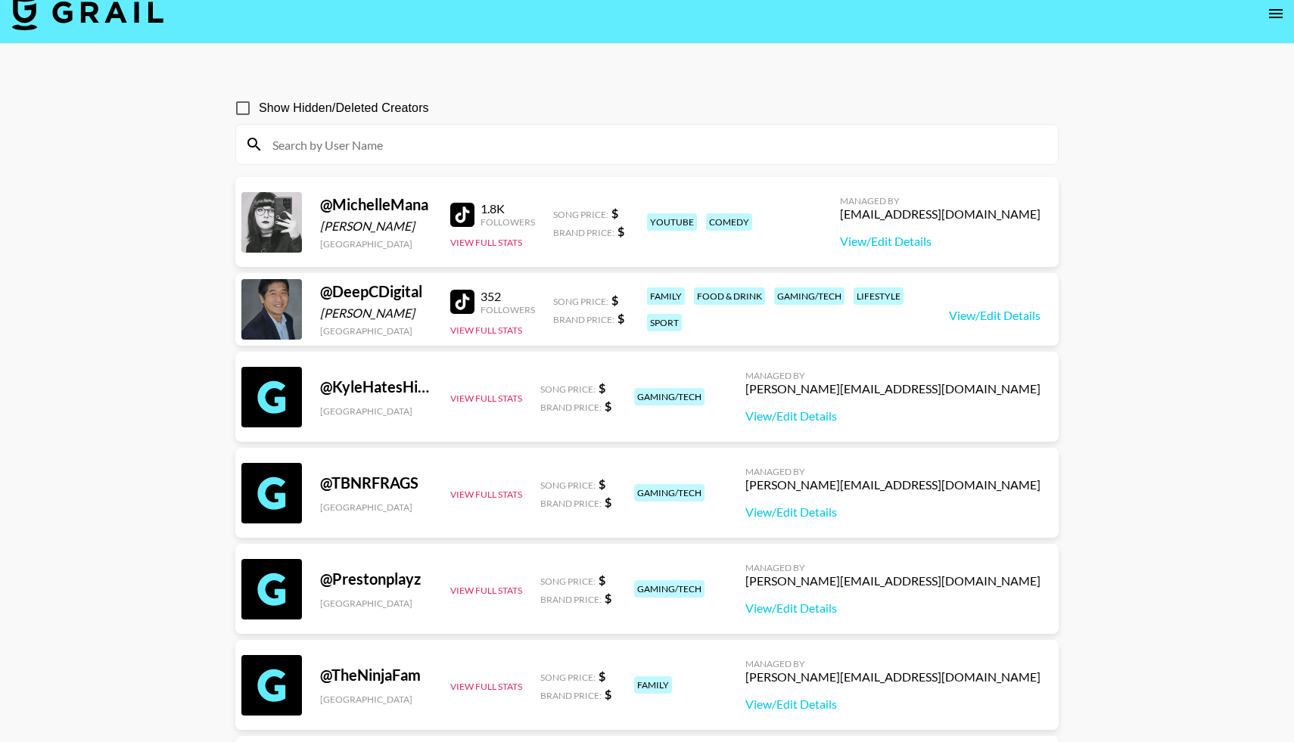
scroll to position [0, 0]
